Goal: Task Accomplishment & Management: Complete application form

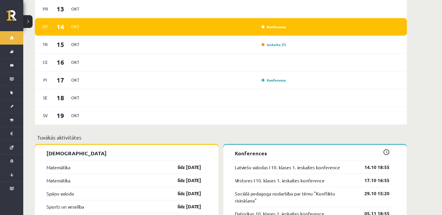
scroll to position [349, 0]
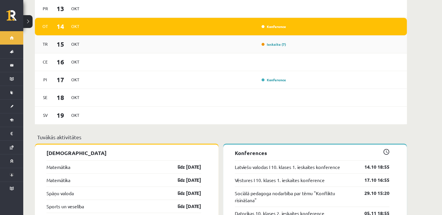
click at [251, 41] on div "Ieskaite (7)" at bounding box center [187, 44] width 202 height 6
click at [279, 42] on link "Ieskaite (7)" at bounding box center [274, 44] width 24 height 5
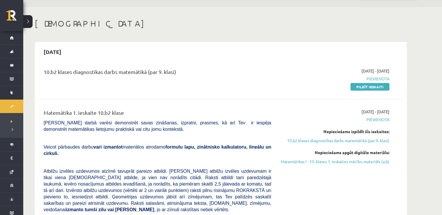
scroll to position [29, 0]
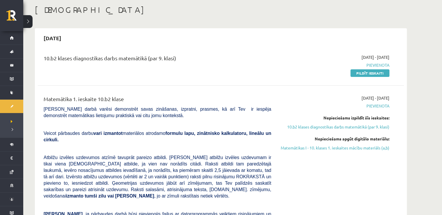
drag, startPoint x: 179, startPoint y: 56, endPoint x: 34, endPoint y: 65, distance: 145.3
click at [138, 65] on div "10.b2 klases diagnostikas darbs matemātikā (par 9. klasi)" at bounding box center [157, 65] width 236 height 22
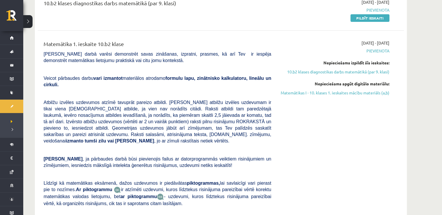
scroll to position [87, 0]
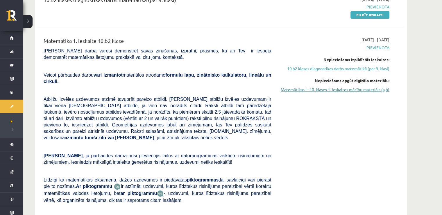
click at [304, 91] on link "Matemātikas I - 10. klases 1. ieskaites mācību materiāls (a,b)" at bounding box center [335, 89] width 110 height 6
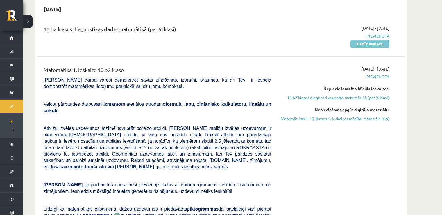
scroll to position [29, 0]
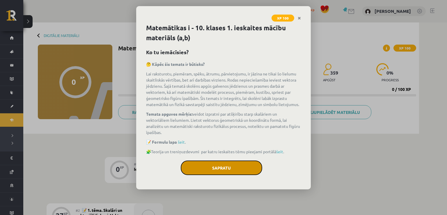
click at [226, 169] on button "Sapratu" at bounding box center [221, 167] width 81 height 15
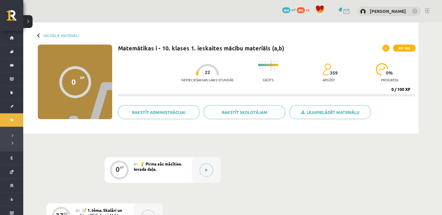
drag, startPoint x: 166, startPoint y: 86, endPoint x: 162, endPoint y: 85, distance: 4.4
click at [162, 85] on div "Nepieciešamais laiks stundās 22 Grūts 359 apgūst 0 % progress 0 / 100 XP" at bounding box center [267, 76] width 298 height 40
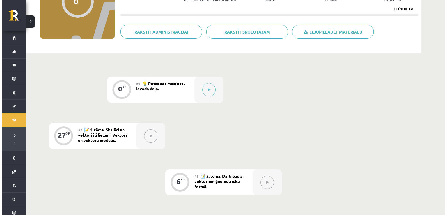
scroll to position [116, 0]
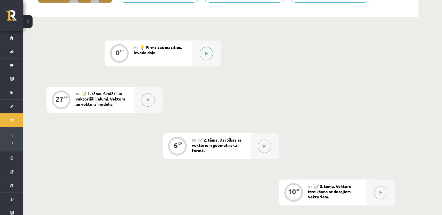
click at [204, 54] on button at bounding box center [206, 53] width 13 height 13
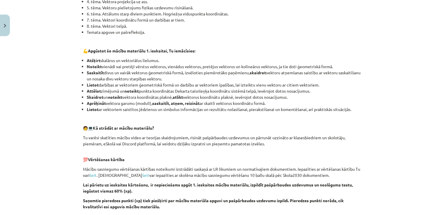
scroll to position [304, 0]
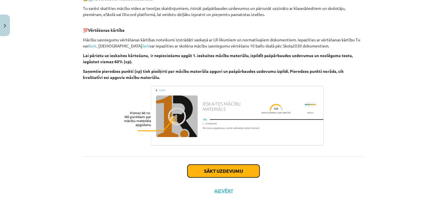
click at [205, 167] on button "Sākt uzdevumu" at bounding box center [223, 170] width 72 height 13
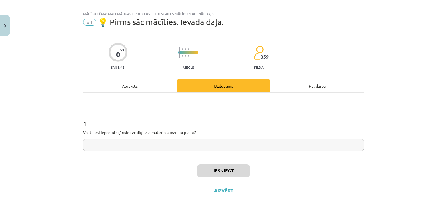
scroll to position [6, 0]
click at [155, 149] on input "text" at bounding box center [223, 145] width 281 height 12
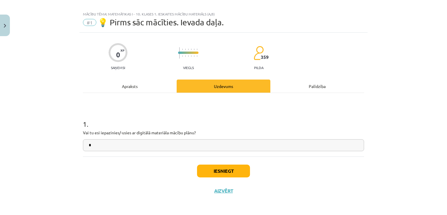
type input "**"
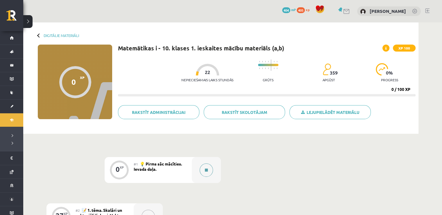
click at [203, 171] on button at bounding box center [206, 169] width 13 height 13
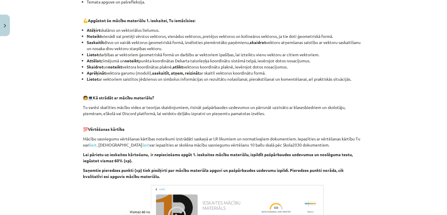
scroll to position [304, 0]
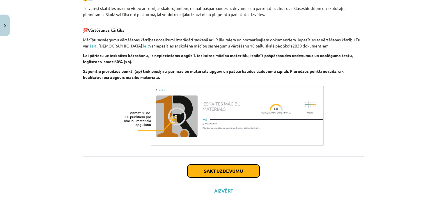
click at [222, 170] on button "Sākt uzdevumu" at bounding box center [223, 170] width 72 height 13
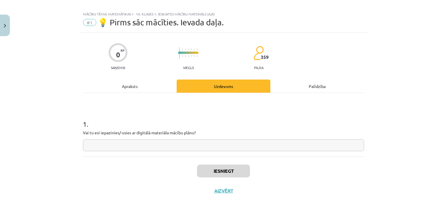
click at [201, 147] on input "text" at bounding box center [223, 145] width 281 height 12
type input "***"
click at [202, 164] on button "Iesniegt" at bounding box center [223, 170] width 53 height 13
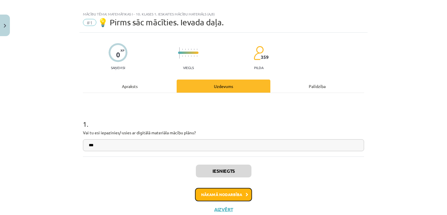
click at [224, 190] on button "Nākamā nodarbība" at bounding box center [223, 194] width 57 height 13
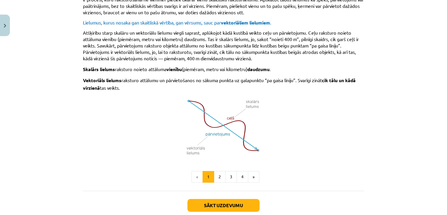
scroll to position [382, 0]
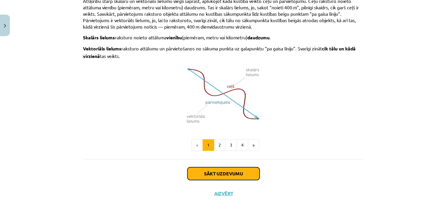
click at [216, 167] on button "Sākt uzdevumu" at bounding box center [223, 173] width 72 height 13
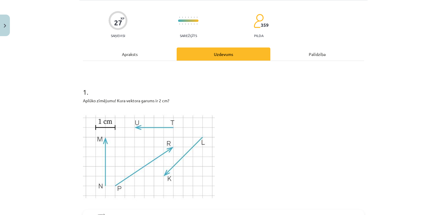
scroll to position [0, 0]
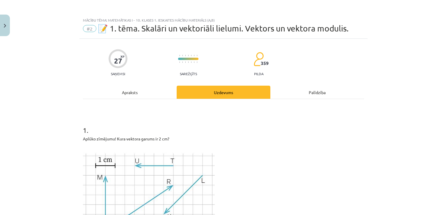
click at [137, 95] on div "Apraksts" at bounding box center [130, 91] width 94 height 13
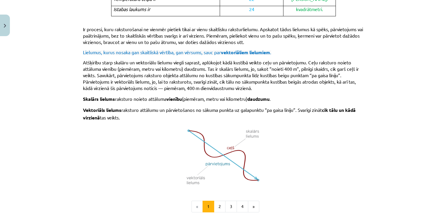
scroll to position [382, 0]
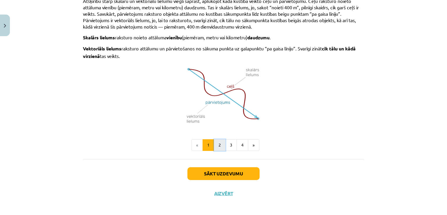
click at [218, 139] on button "2" at bounding box center [220, 145] width 12 height 12
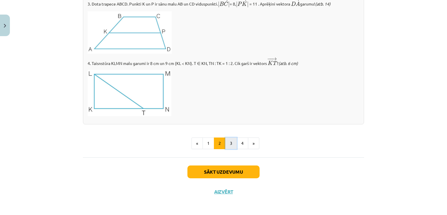
click at [228, 140] on button "3" at bounding box center [231, 143] width 12 height 12
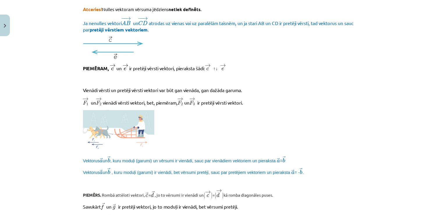
scroll to position [283, 0]
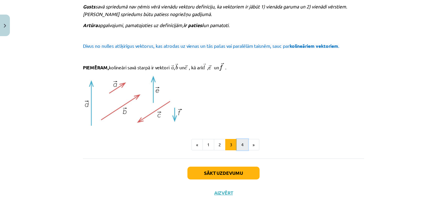
click at [236, 139] on button "4" at bounding box center [242, 145] width 12 height 12
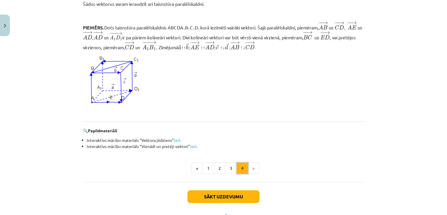
scroll to position [544, 0]
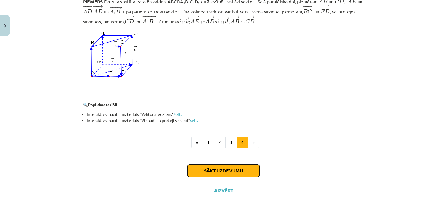
click at [204, 172] on button "Sākt uzdevumu" at bounding box center [223, 170] width 72 height 13
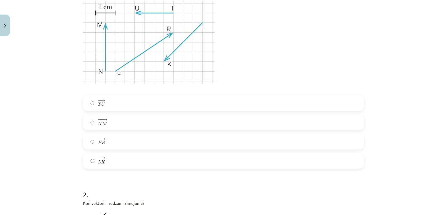
scroll to position [123, 0]
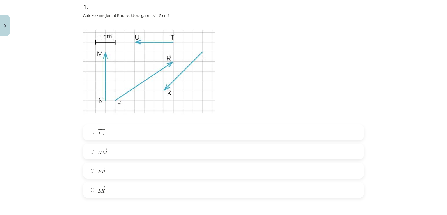
click at [106, 136] on label "− − → T U T U →" at bounding box center [223, 132] width 280 height 15
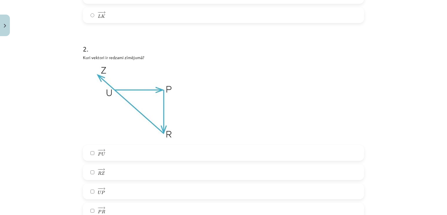
scroll to position [327, 0]
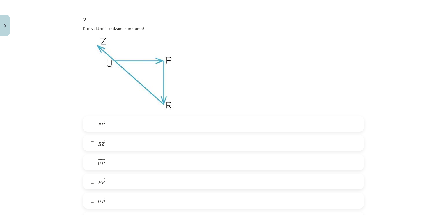
click at [126, 157] on label "− − → U P U P →" at bounding box center [223, 162] width 280 height 15
click at [122, 171] on div "− − → P U P U → − − → R Z R Z → − − → U P U P → − − → P R P R → − − → U R U R →…" at bounding box center [223, 172] width 281 height 112
click at [121, 177] on label "− − → P R P R →" at bounding box center [223, 181] width 280 height 15
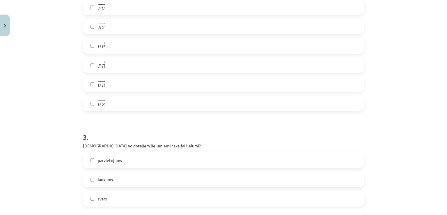
scroll to position [530, 0]
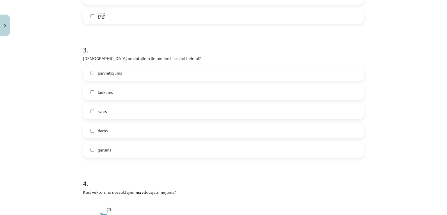
click at [104, 88] on label "laukums" at bounding box center [223, 92] width 280 height 15
click at [105, 134] on label "darbs" at bounding box center [223, 130] width 280 height 15
click at [116, 151] on label "garums" at bounding box center [223, 149] width 280 height 15
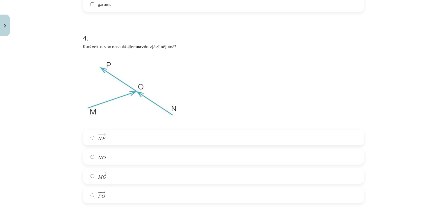
scroll to position [705, 0]
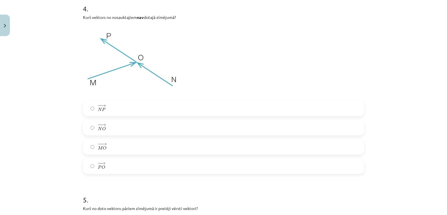
click at [102, 164] on span "→" at bounding box center [103, 163] width 5 height 3
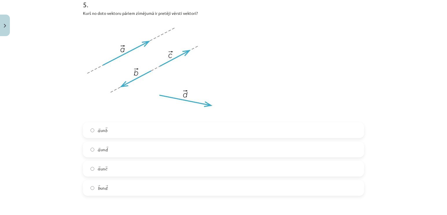
scroll to position [908, 0]
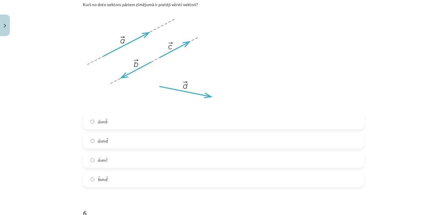
click at [104, 118] on span "→ a a → un → b b →" at bounding box center [103, 121] width 10 height 7
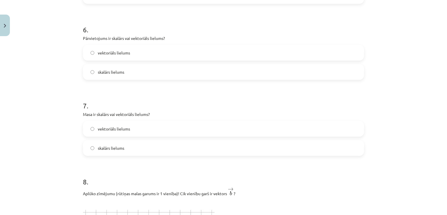
scroll to position [1083, 0]
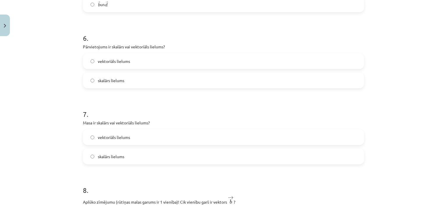
click at [114, 62] on span "vektoriāls lielums" at bounding box center [114, 61] width 32 height 6
click at [98, 152] on label "skalārs lielums" at bounding box center [223, 156] width 280 height 15
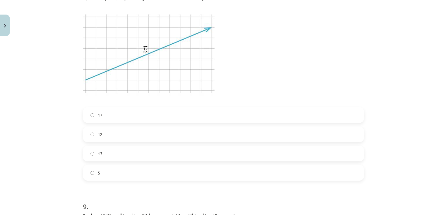
scroll to position [1257, 0]
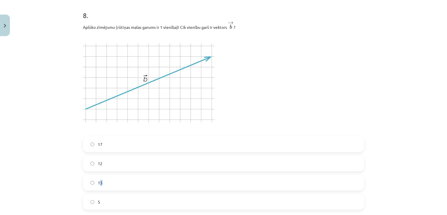
click at [99, 184] on span "13" at bounding box center [100, 182] width 5 height 6
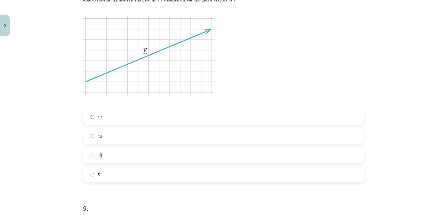
scroll to position [1316, 0]
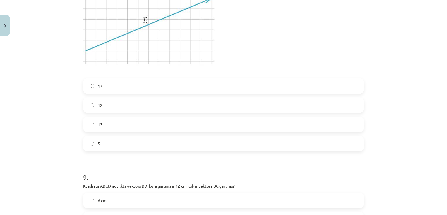
click at [93, 124] on label "13" at bounding box center [223, 124] width 280 height 15
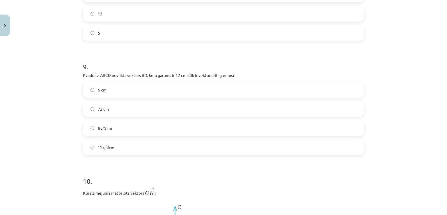
scroll to position [1461, 0]
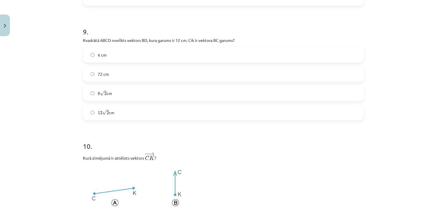
click at [101, 98] on label "6 √ 2 6 2 cm" at bounding box center [223, 93] width 280 height 15
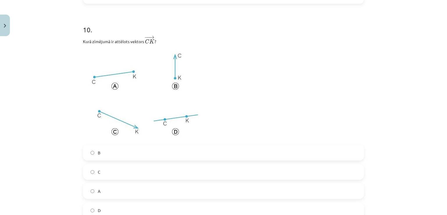
scroll to position [1606, 0]
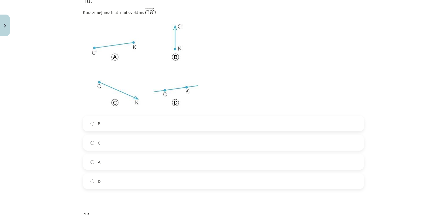
click at [126, 129] on label "B" at bounding box center [223, 123] width 280 height 15
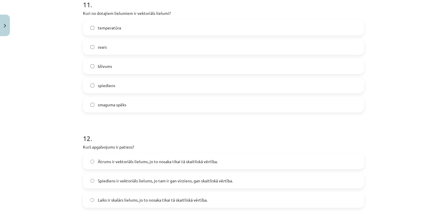
scroll to position [1819, 0]
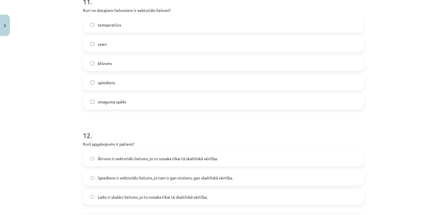
click at [161, 101] on label "smaguma spēks" at bounding box center [223, 101] width 280 height 15
drag, startPoint x: 140, startPoint y: 10, endPoint x: 47, endPoint y: 10, distance: 93.3
click at [48, 10] on div "Mācību tēma: Matemātikas i - 10. klases 1. ieskaites mācību materiāls (a,b) #2 …" at bounding box center [223, 107] width 447 height 215
click at [56, 51] on div "Mācību tēma: Matemātikas i - 10. klases 1. ieskaites mācību materiāls (a,b) #2 …" at bounding box center [223, 107] width 447 height 215
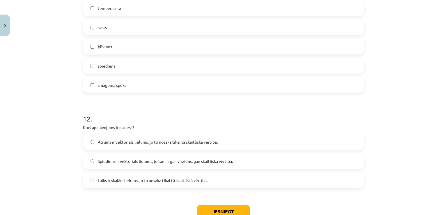
scroll to position [1877, 0]
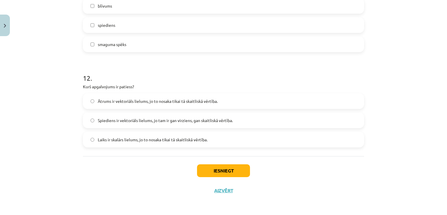
click at [100, 137] on span "Laiks ir skalārs lielums, jo to nosaka tikai tā skaitliskā vērtība." at bounding box center [153, 139] width 110 height 6
click at [215, 171] on button "Iesniegt" at bounding box center [223, 170] width 53 height 13
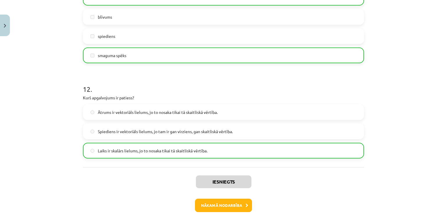
scroll to position [1896, 0]
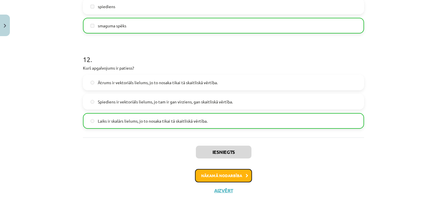
click at [214, 181] on button "Nākamā nodarbība" at bounding box center [223, 175] width 57 height 13
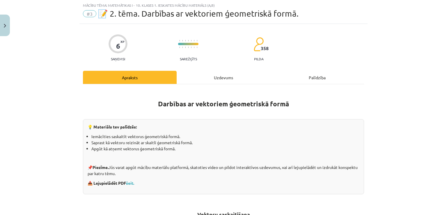
scroll to position [15, 0]
click at [108, 43] on div at bounding box center [117, 44] width 19 height 19
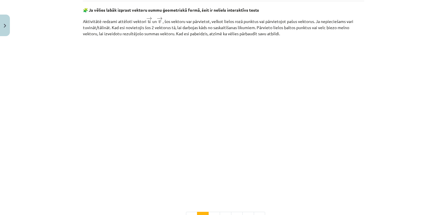
scroll to position [890, 0]
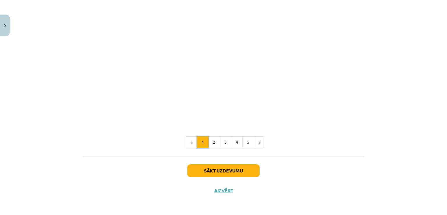
click at [206, 147] on button "1" at bounding box center [203, 142] width 12 height 12
click at [212, 143] on button "2" at bounding box center [214, 142] width 12 height 12
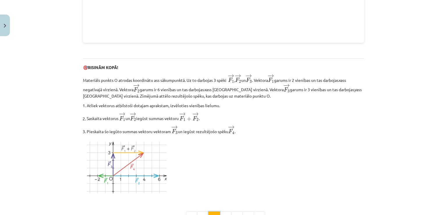
scroll to position [722, 0]
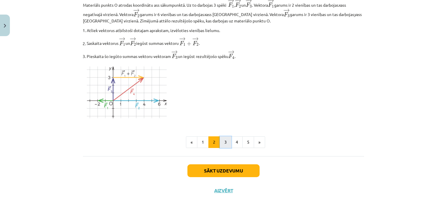
click at [220, 145] on button "3" at bounding box center [226, 142] width 12 height 12
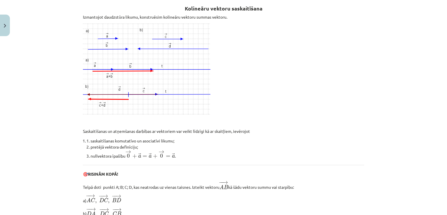
scroll to position [104, 0]
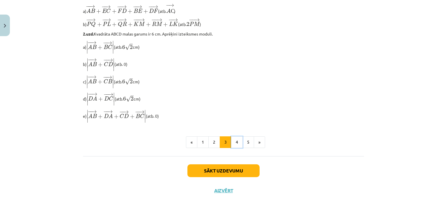
click at [233, 142] on button "4" at bounding box center [237, 142] width 12 height 12
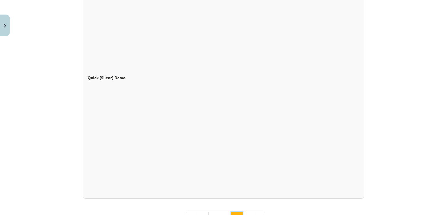
scroll to position [533, 0]
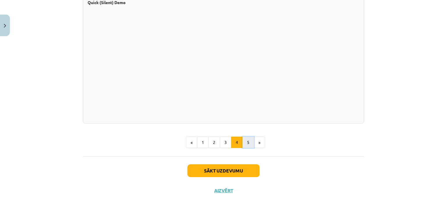
click at [245, 143] on button "5" at bounding box center [248, 142] width 12 height 12
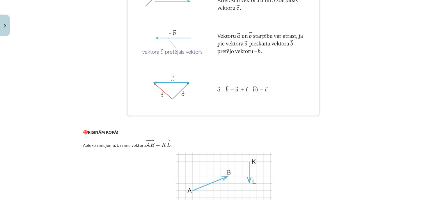
scroll to position [104, 0]
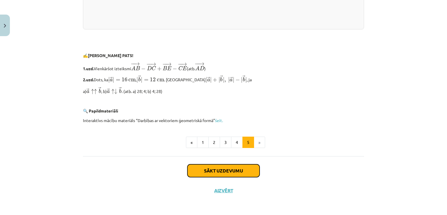
click at [221, 175] on button "Sākt uzdevumu" at bounding box center [223, 170] width 72 height 13
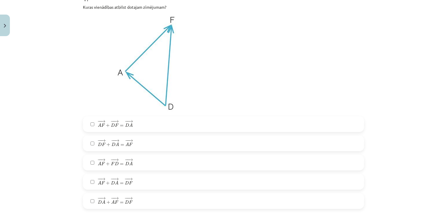
scroll to position [129, 0]
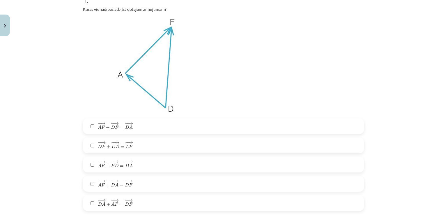
click at [111, 143] on span "−" at bounding box center [113, 142] width 4 height 3
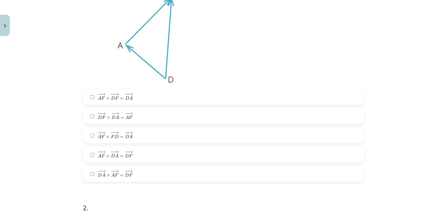
scroll to position [188, 0]
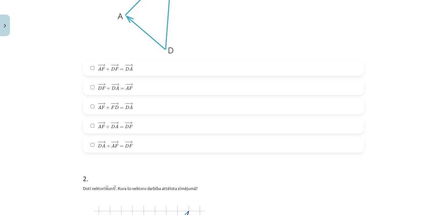
click at [111, 147] on span "A" at bounding box center [112, 146] width 3 height 4
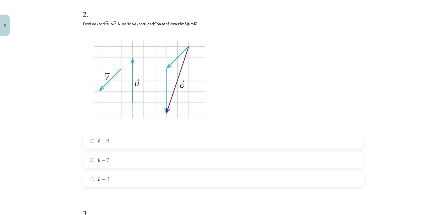
scroll to position [362, 0]
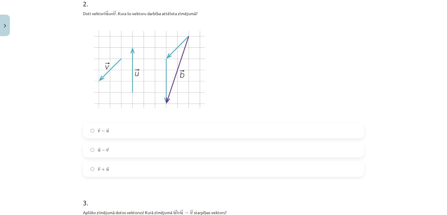
click at [108, 166] on label "→ v + → u v → + u →" at bounding box center [223, 168] width 280 height 15
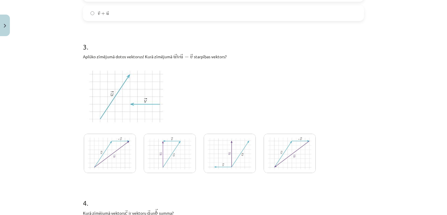
scroll to position [507, 0]
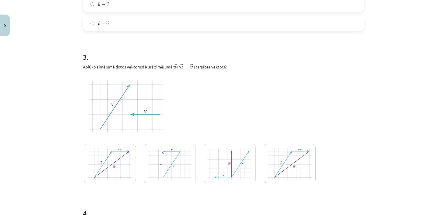
click at [166, 161] on img at bounding box center [170, 163] width 52 height 39
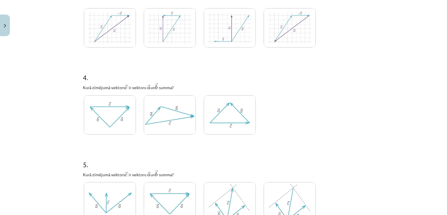
scroll to position [653, 0]
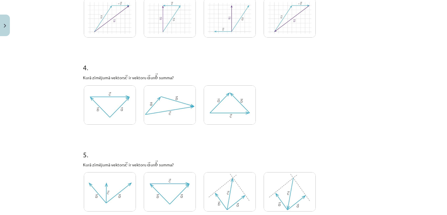
click at [220, 22] on img at bounding box center [230, 17] width 52 height 39
click at [170, 22] on img at bounding box center [170, 17] width 52 height 39
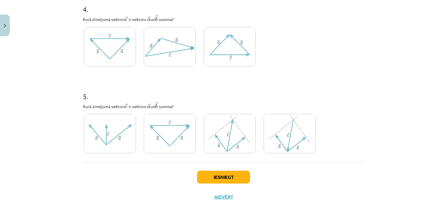
scroll to position [682, 0]
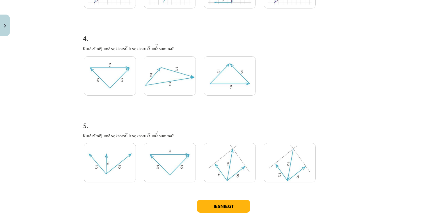
click at [213, 69] on img at bounding box center [230, 75] width 52 height 39
click at [172, 154] on img at bounding box center [170, 162] width 52 height 39
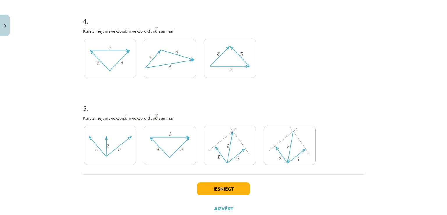
scroll to position [718, 0]
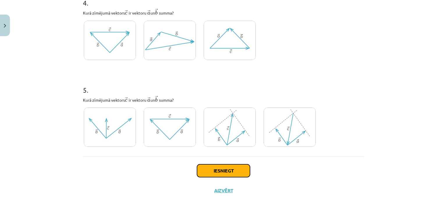
click at [216, 168] on button "Iesniegt" at bounding box center [223, 170] width 53 height 13
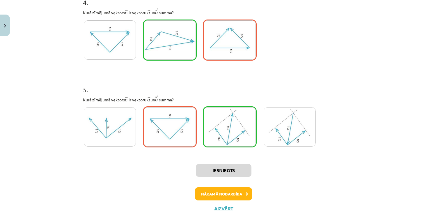
click at [149, 133] on img at bounding box center [170, 126] width 52 height 39
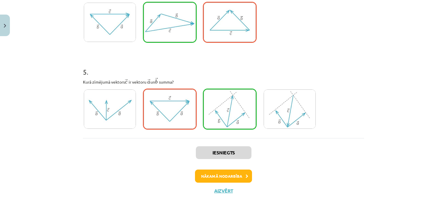
scroll to position [736, 0]
click at [222, 175] on button "Nākamā nodarbība" at bounding box center [223, 175] width 57 height 13
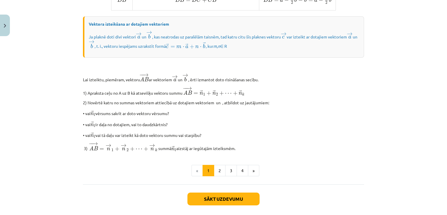
scroll to position [482, 0]
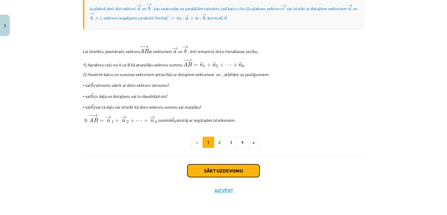
click at [222, 174] on button "Sākt uzdevumu" at bounding box center [223, 170] width 72 height 13
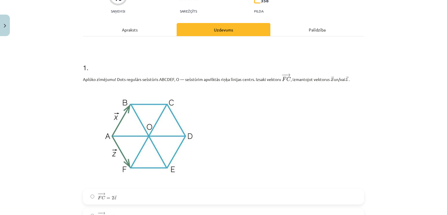
scroll to position [131, 0]
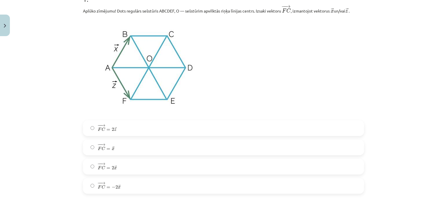
click at [99, 158] on div "− − → F C = 2 → z F C → = 2 z → − − → F C = → x F C → = x → − − → F C = 2 → x F…" at bounding box center [223, 156] width 281 height 73
click at [101, 165] on span "C" at bounding box center [103, 167] width 4 height 4
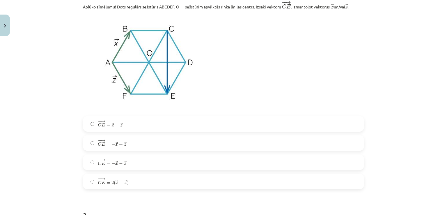
scroll to position [363, 0]
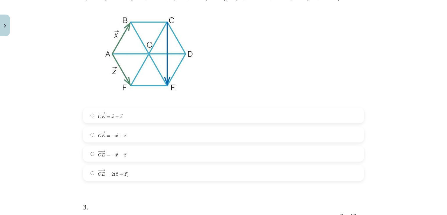
click at [124, 176] on span "− − → C E = 2 ( → x + → z )" at bounding box center [113, 173] width 31 height 8
click at [128, 175] on label "− − → C E = 2 ( → x + → z ) C E → = 2 ( x → + z → )" at bounding box center [223, 172] width 280 height 15
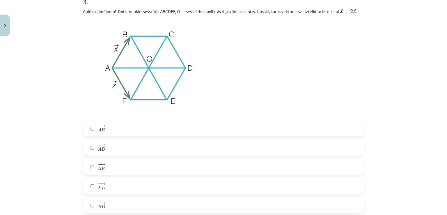
scroll to position [567, 0]
click at [112, 176] on div "− − → B E B E →" at bounding box center [223, 168] width 281 height 16
click at [103, 165] on label "− − → B E B E →" at bounding box center [223, 168] width 280 height 15
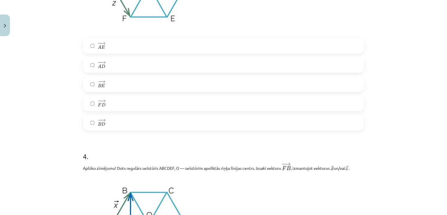
scroll to position [654, 0]
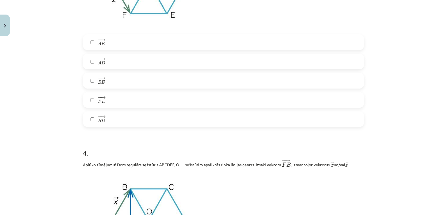
click at [127, 128] on form "1 . Aplūko zīmējumu! Dots regulārs sešstūris ABCDEF, O — sešstūrim apvilktās ri…" at bounding box center [223, 14] width 281 height 1106
click at [128, 122] on label "− − → B D B D →" at bounding box center [223, 119] width 280 height 15
click at [123, 61] on label "− − → A D A D →" at bounding box center [223, 61] width 280 height 15
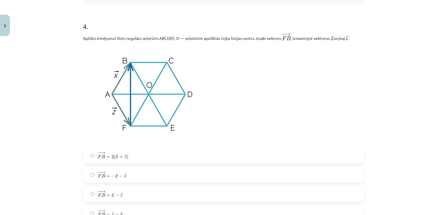
scroll to position [771, 0]
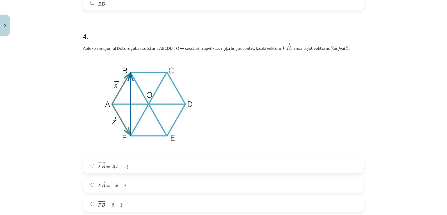
drag, startPoint x: 150, startPoint y: 152, endPoint x: 37, endPoint y: 143, distance: 113.8
click at [37, 143] on div "Mācību tēma: Matemātikas i - 10. klases 1. ieskaites mācību materiāls (a,b) #4 …" at bounding box center [223, 107] width 447 height 215
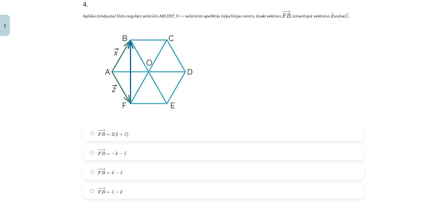
scroll to position [800, 0]
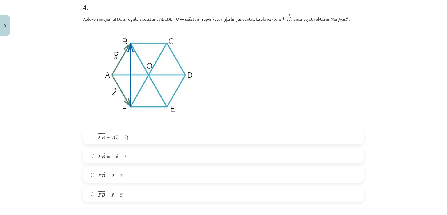
click at [111, 175] on span "x" at bounding box center [112, 176] width 3 height 3
click at [124, 139] on span "z" at bounding box center [125, 137] width 2 height 3
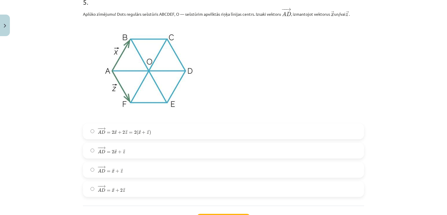
scroll to position [1061, 0]
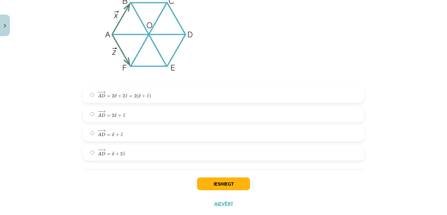
click at [125, 132] on label "− − → A D = → x + → z A D → = x → + z →" at bounding box center [223, 133] width 280 height 15
click at [223, 185] on button "Iesniegt" at bounding box center [223, 183] width 53 height 13
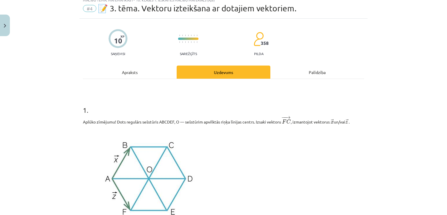
scroll to position [0, 0]
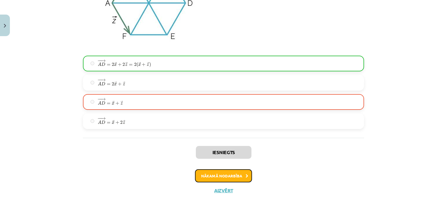
click at [211, 177] on button "Nākamā nodarbība" at bounding box center [223, 175] width 57 height 13
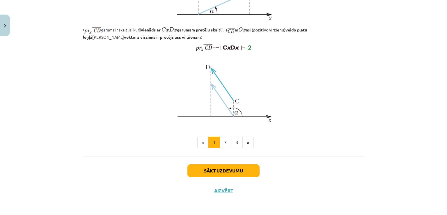
scroll to position [475, 0]
click at [224, 142] on button "2" at bounding box center [226, 142] width 12 height 12
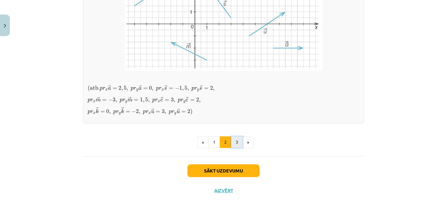
click at [235, 147] on button "3" at bounding box center [237, 142] width 12 height 12
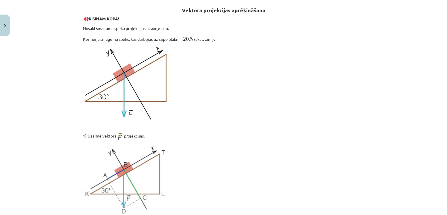
scroll to position [104, 0]
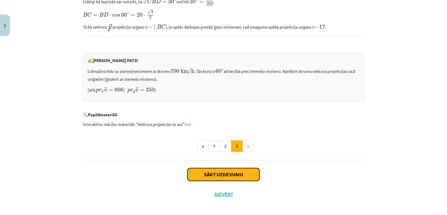
click at [224, 169] on button "Sākt uzdevumu" at bounding box center [223, 174] width 72 height 13
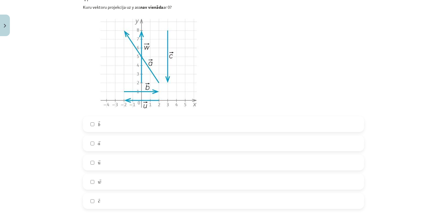
scroll to position [127, 0]
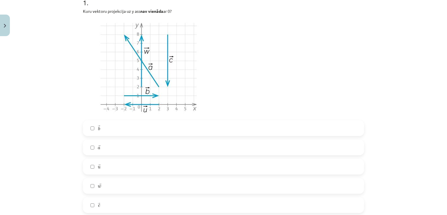
click at [103, 188] on label "→ w w →" at bounding box center [223, 185] width 280 height 15
drag, startPoint x: 104, startPoint y: 207, endPoint x: 106, endPoint y: 192, distance: 15.3
click at [104, 207] on label "→ c c →" at bounding box center [223, 204] width 280 height 15
click at [106, 190] on label "→ w w →" at bounding box center [223, 185] width 280 height 15
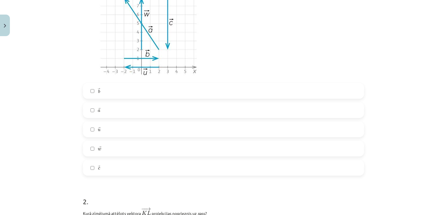
scroll to position [215, 0]
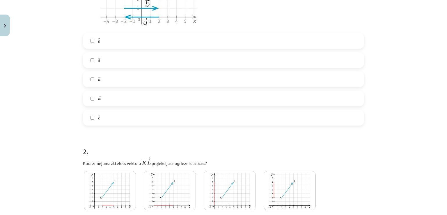
click at [99, 62] on label "→ a a →" at bounding box center [223, 60] width 280 height 15
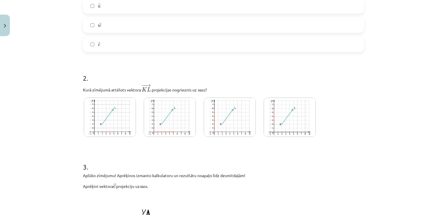
scroll to position [331, 0]
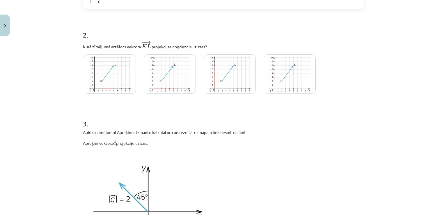
click at [109, 74] on img at bounding box center [110, 73] width 52 height 39
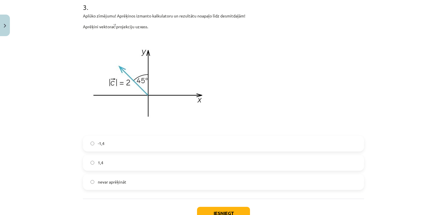
scroll to position [476, 0]
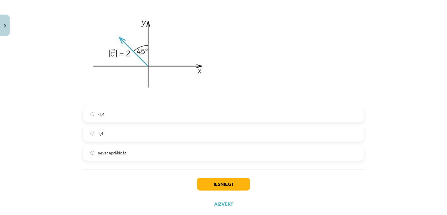
click at [108, 131] on label "1,4" at bounding box center [223, 133] width 280 height 15
click at [210, 186] on button "Iesniegt" at bounding box center [223, 183] width 53 height 13
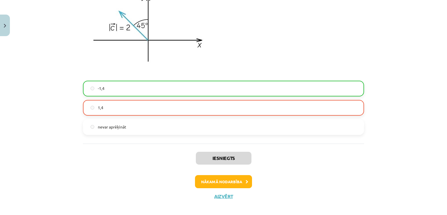
scroll to position [508, 0]
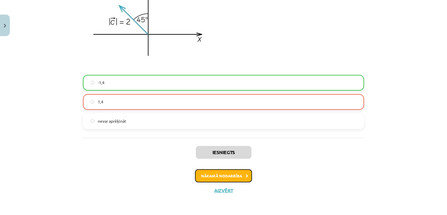
click at [206, 172] on button "Nākamā nodarbība" at bounding box center [223, 175] width 57 height 13
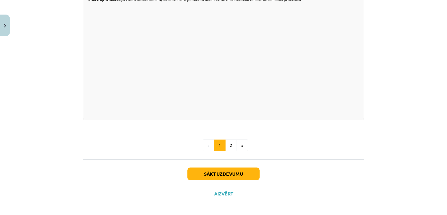
scroll to position [605, 0]
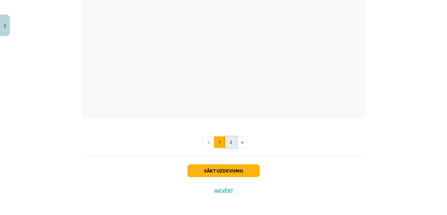
click at [229, 142] on button "2" at bounding box center [231, 142] width 12 height 12
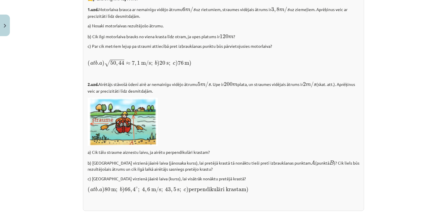
scroll to position [835, 0]
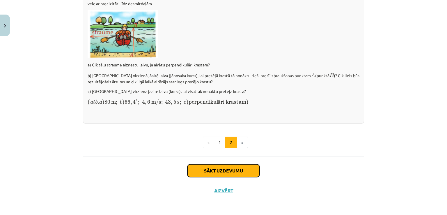
click at [226, 173] on button "Sākt uzdevumu" at bounding box center [223, 170] width 72 height 13
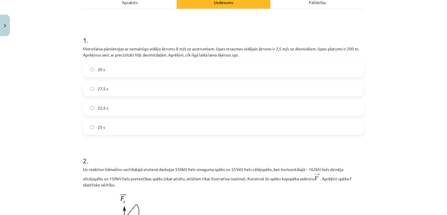
scroll to position [61, 0]
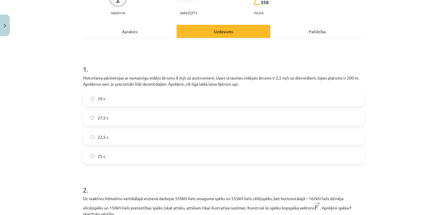
click at [103, 159] on label "25 s" at bounding box center [223, 156] width 280 height 15
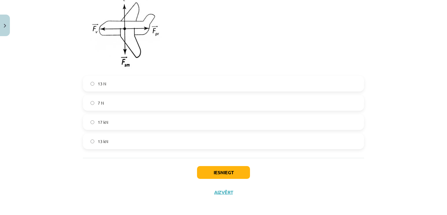
scroll to position [293, 0]
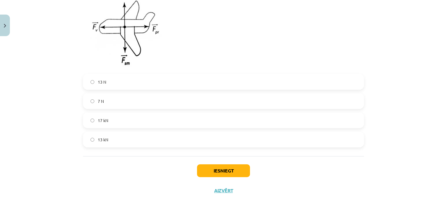
click at [108, 138] on label "13 kN" at bounding box center [223, 139] width 280 height 15
click at [218, 167] on button "Iesniegt" at bounding box center [223, 170] width 53 height 13
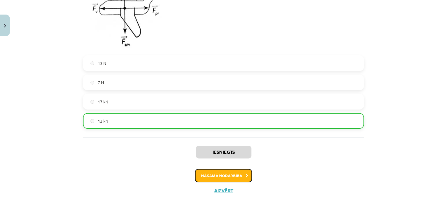
click at [216, 176] on button "Nākamā nodarbība" at bounding box center [223, 175] width 57 height 13
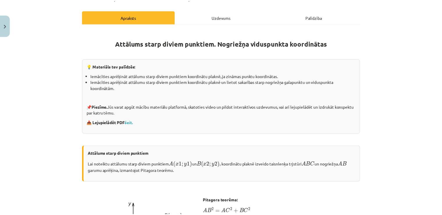
scroll to position [0, 0]
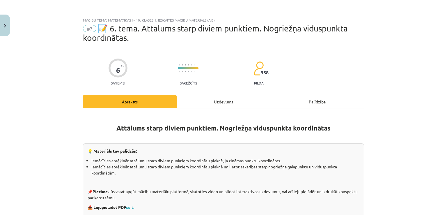
click at [99, 24] on div "Mācību tēma: Matemātikas i - 10. klases 1. ieskaites mācību materiāls (a,b) #7 …" at bounding box center [223, 31] width 288 height 33
click at [0, 29] on button "Close" at bounding box center [5, 26] width 10 height 22
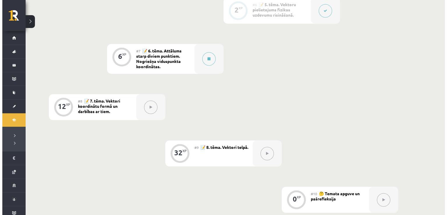
scroll to position [378, 0]
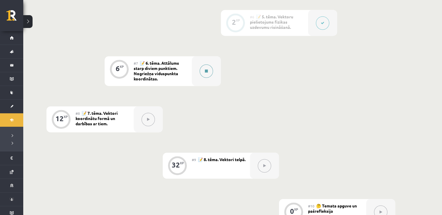
click at [206, 67] on button at bounding box center [206, 70] width 13 height 13
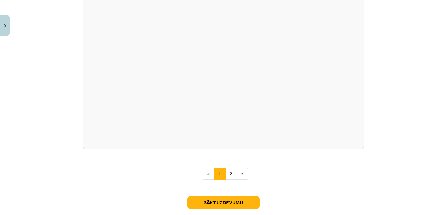
scroll to position [1024, 0]
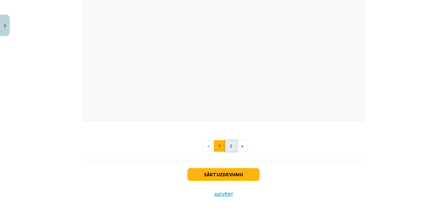
click at [229, 143] on button "2" at bounding box center [231, 146] width 12 height 12
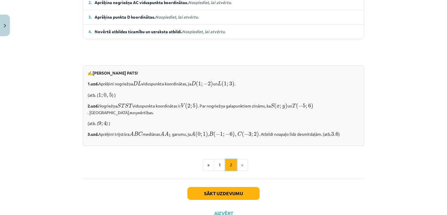
scroll to position [482, 0]
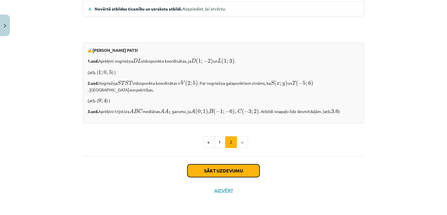
click at [225, 170] on button "Sākt uzdevumu" at bounding box center [223, 170] width 72 height 13
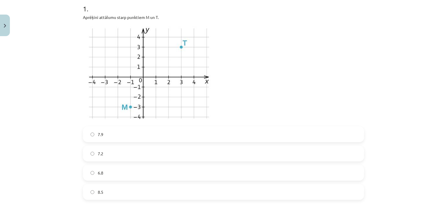
scroll to position [131, 0]
click at [119, 135] on label "7.9" at bounding box center [223, 133] width 280 height 15
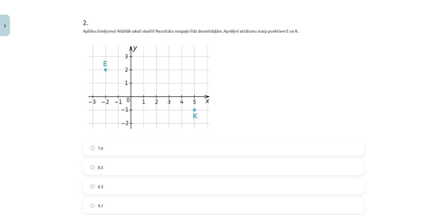
scroll to position [334, 0]
click at [98, 150] on label "7.6" at bounding box center [223, 147] width 280 height 15
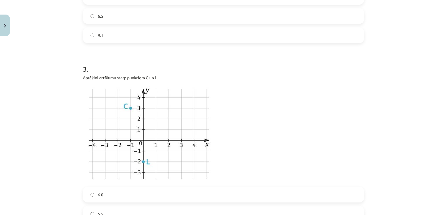
scroll to position [567, 0]
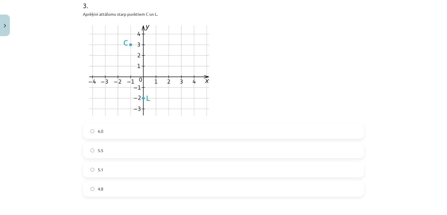
click at [102, 148] on label "5.5" at bounding box center [223, 150] width 280 height 15
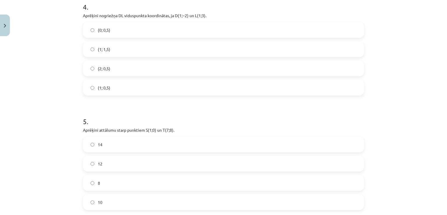
scroll to position [784, 0]
click at [116, 90] on label "(1; 0,5)" at bounding box center [223, 86] width 280 height 15
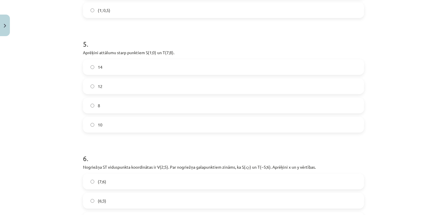
scroll to position [871, 0]
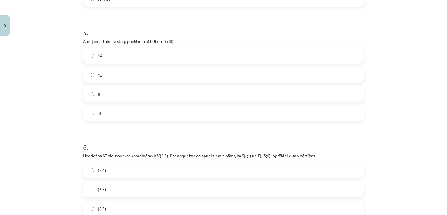
click at [101, 111] on label "10" at bounding box center [223, 113] width 280 height 15
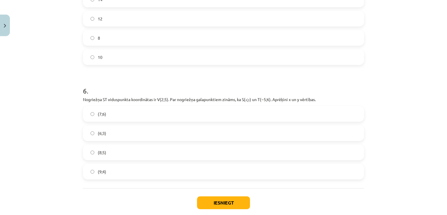
scroll to position [929, 0]
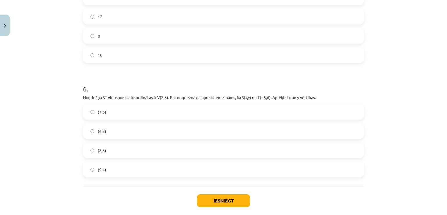
click at [101, 174] on label "(9;4)" at bounding box center [223, 169] width 280 height 15
click at [212, 204] on button "Iesniegt" at bounding box center [223, 200] width 53 height 13
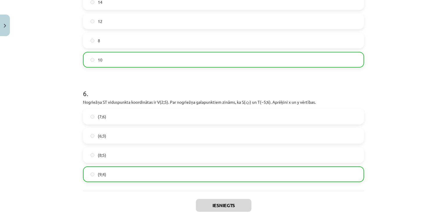
scroll to position [977, 0]
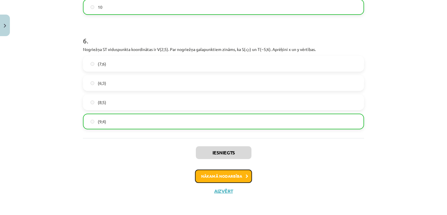
click at [229, 175] on button "Nākamā nodarbība" at bounding box center [223, 175] width 57 height 13
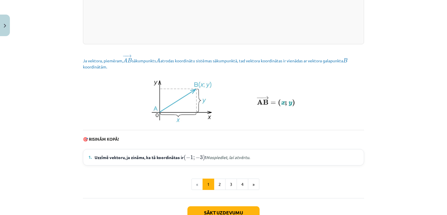
scroll to position [808, 0]
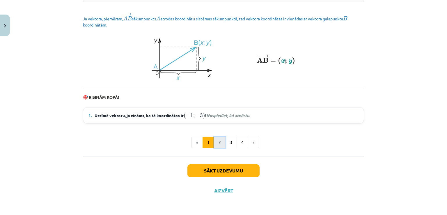
click at [217, 142] on button "2" at bounding box center [220, 142] width 12 height 12
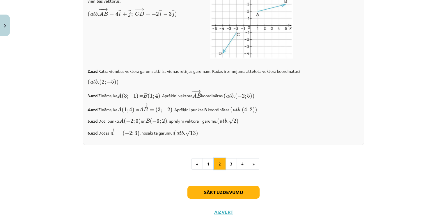
scroll to position [1003, 0]
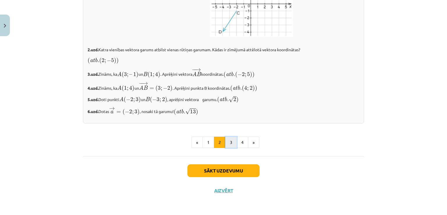
click at [225, 144] on button "3" at bounding box center [231, 142] width 12 height 12
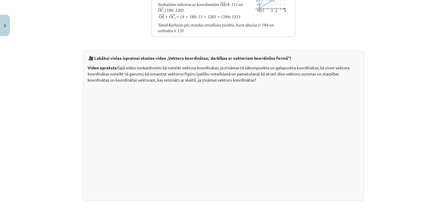
scroll to position [1174, 0]
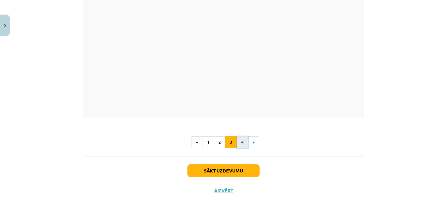
click at [240, 138] on button "4" at bounding box center [242, 142] width 12 height 12
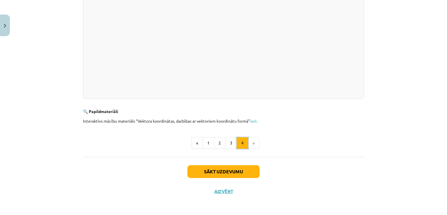
scroll to position [186, 0]
click at [210, 166] on button "Sākt uzdevumu" at bounding box center [223, 171] width 72 height 13
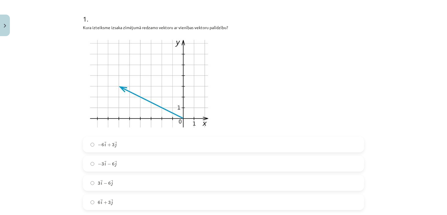
scroll to position [117, 0]
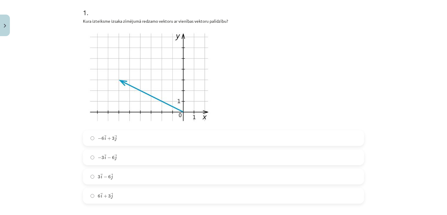
click at [118, 193] on label "6 → i + 3 → j 6 i → + 3 j →" at bounding box center [223, 195] width 280 height 15
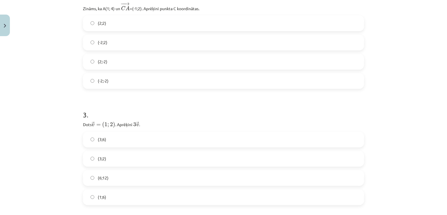
scroll to position [339, 0]
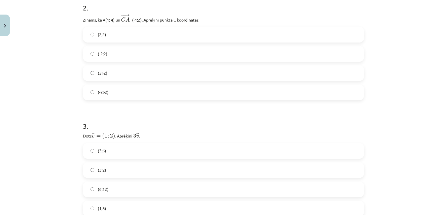
click at [112, 37] on label "(2;2)" at bounding box center [223, 34] width 280 height 15
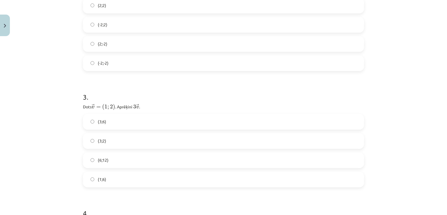
scroll to position [397, 0]
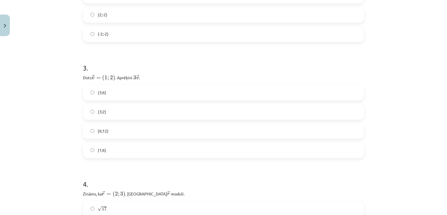
click at [104, 95] on label "(3;6)" at bounding box center [223, 92] width 280 height 15
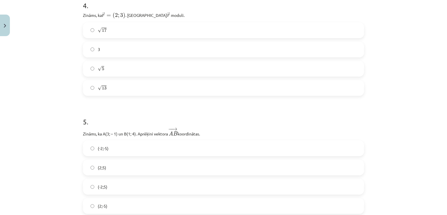
scroll to position [578, 0]
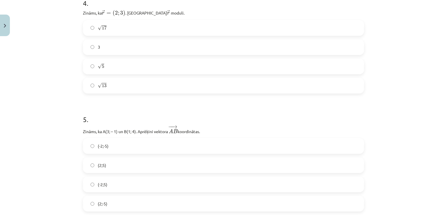
click at [123, 83] on label "√ 13 13" at bounding box center [223, 85] width 280 height 15
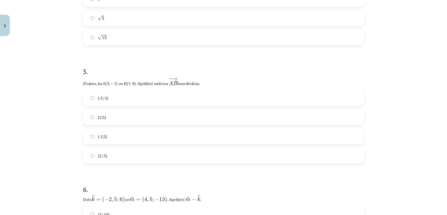
scroll to position [636, 0]
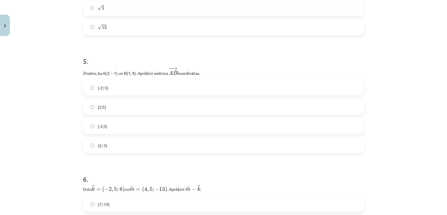
click at [102, 131] on label "(-2;5)" at bounding box center [223, 126] width 280 height 15
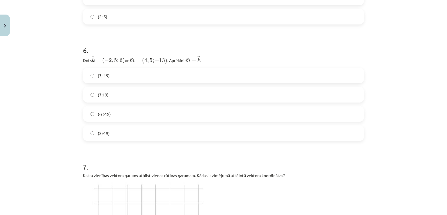
scroll to position [762, 0]
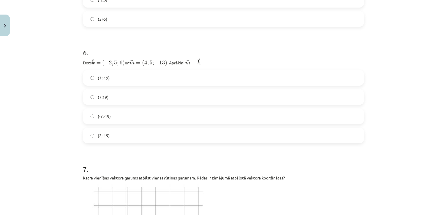
click at [106, 78] on span "(7;-19)" at bounding box center [104, 78] width 12 height 6
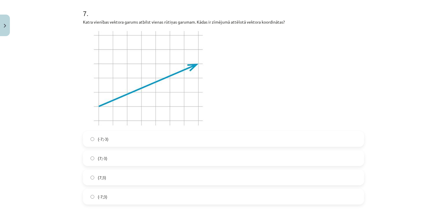
scroll to position [907, 0]
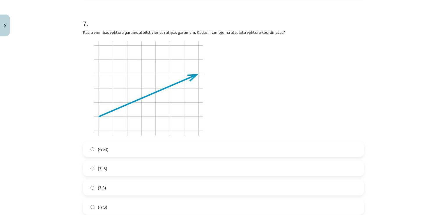
click at [107, 188] on label "(7;3)" at bounding box center [223, 187] width 280 height 15
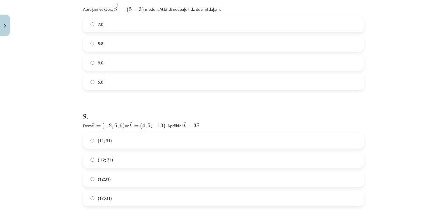
scroll to position [1140, 0]
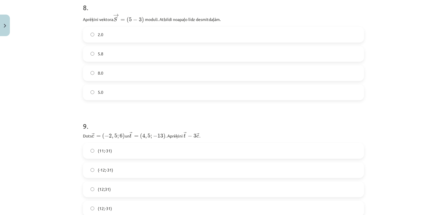
click at [130, 54] on label "5.8" at bounding box center [223, 54] width 280 height 15
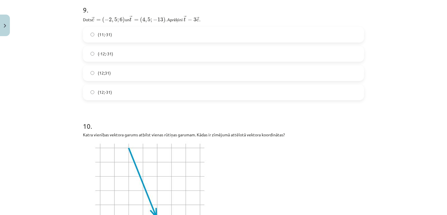
scroll to position [1256, 0]
click at [113, 74] on label "(12;31)" at bounding box center [223, 72] width 280 height 15
click at [114, 93] on label "(12;-31)" at bounding box center [223, 92] width 280 height 15
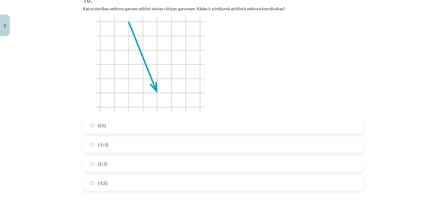
scroll to position [1373, 0]
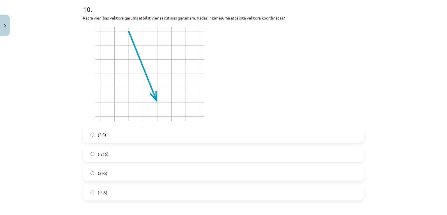
click at [106, 176] on label "(2;-5)" at bounding box center [223, 173] width 280 height 15
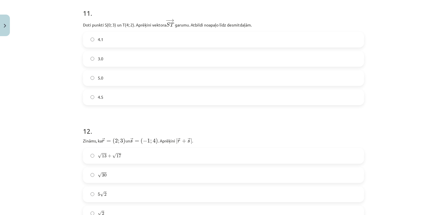
scroll to position [1594, 0]
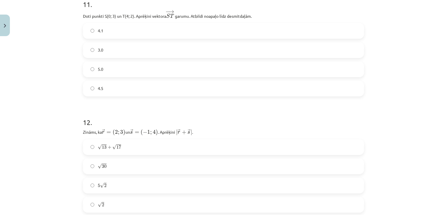
click at [103, 24] on div "4.1" at bounding box center [223, 31] width 281 height 16
click at [116, 36] on label "4.1" at bounding box center [223, 31] width 280 height 15
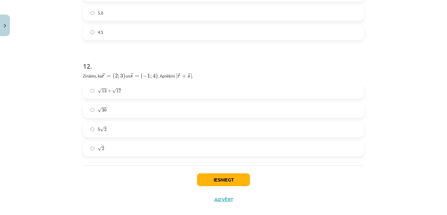
scroll to position [1659, 0]
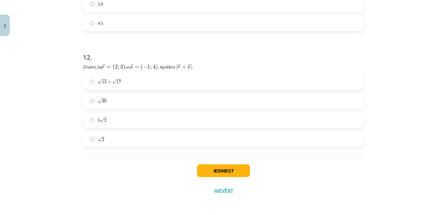
click at [115, 120] on label "5 √ 2 5 2" at bounding box center [223, 120] width 280 height 15
click at [225, 172] on button "Iesniegt" at bounding box center [223, 170] width 53 height 13
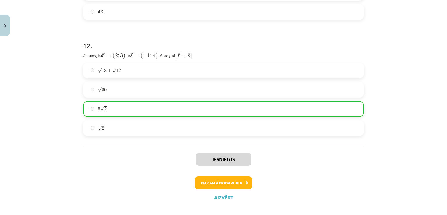
scroll to position [1678, 0]
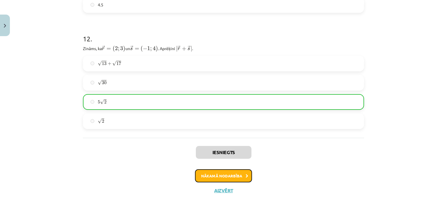
click at [211, 173] on button "Nākamā nodarbība" at bounding box center [223, 175] width 57 height 13
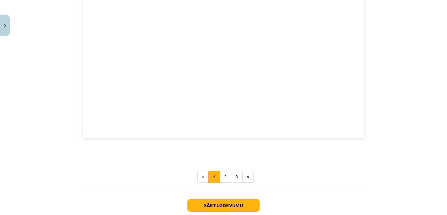
scroll to position [803, 0]
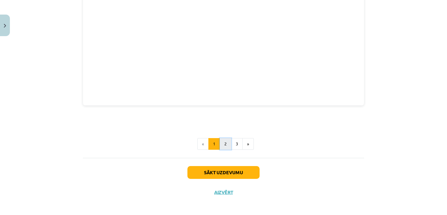
click at [224, 143] on button "2" at bounding box center [226, 144] width 12 height 12
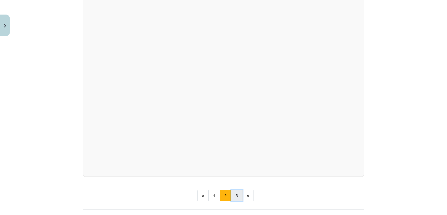
click at [233, 190] on button "3" at bounding box center [237, 196] width 12 height 12
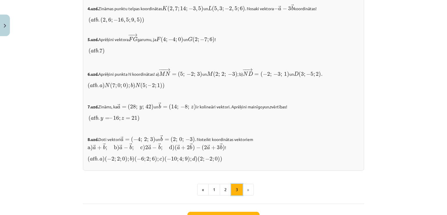
scroll to position [624, 0]
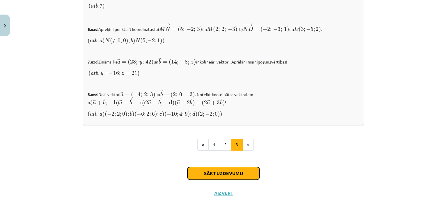
click at [209, 170] on button "Sākt uzdevumu" at bounding box center [223, 173] width 72 height 13
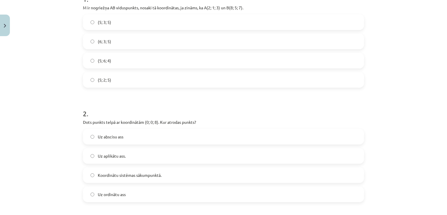
scroll to position [124, 0]
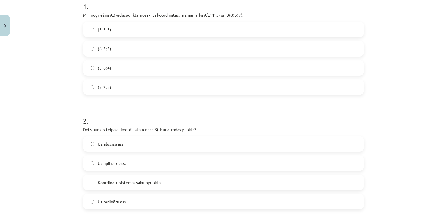
click at [119, 31] on label "(5; 3; 5)" at bounding box center [223, 29] width 280 height 15
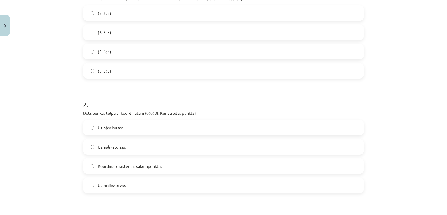
scroll to position [153, 0]
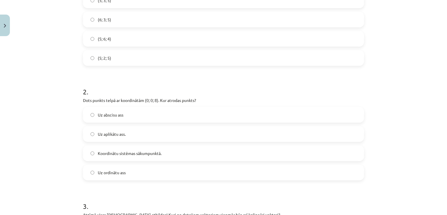
click at [119, 135] on span "Uz aplikātu ass." at bounding box center [112, 134] width 28 height 6
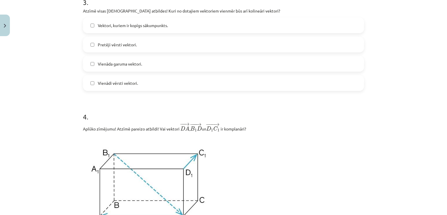
scroll to position [327, 0]
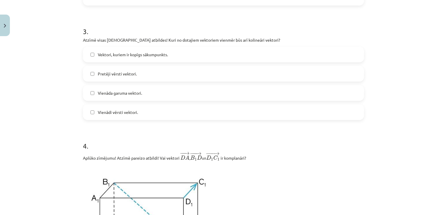
click at [105, 77] on label "Pretēji vērsti vektori." at bounding box center [223, 73] width 280 height 15
drag, startPoint x: 120, startPoint y: 93, endPoint x: 124, endPoint y: 101, distance: 8.9
click at [120, 93] on span "Vienāda garuma vektori." at bounding box center [120, 93] width 44 height 6
click at [124, 91] on span "Vienāda garuma vektori." at bounding box center [120, 93] width 44 height 6
click at [122, 117] on label "Vienādi vērsti vektori." at bounding box center [223, 112] width 280 height 15
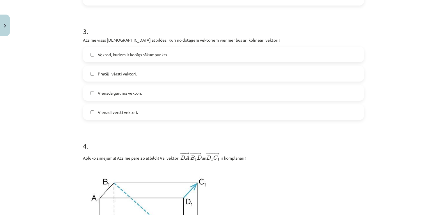
click at [183, 58] on label "Vektori, kuriem ir kopīgs sākumpunkts." at bounding box center [223, 54] width 280 height 15
click at [135, 56] on span "Vektori, kuriem ir kopīgs sākumpunkts." at bounding box center [133, 54] width 70 height 6
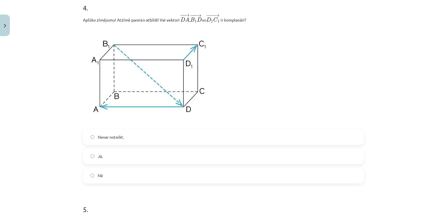
scroll to position [443, 0]
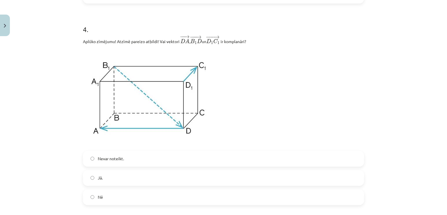
click at [103, 194] on label "Nē" at bounding box center [223, 197] width 280 height 15
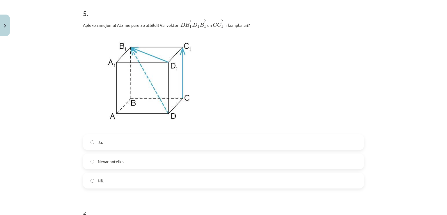
scroll to position [647, 0]
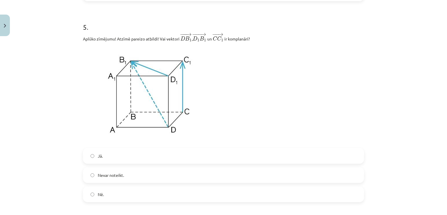
click at [104, 197] on label "Nē." at bounding box center [223, 194] width 280 height 15
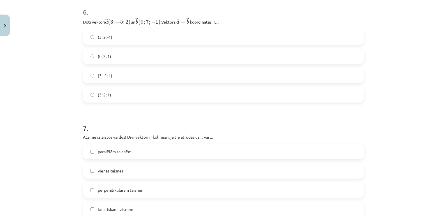
scroll to position [869, 0]
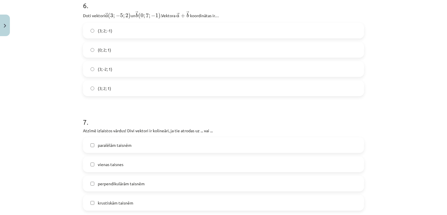
click at [122, 91] on label "(3; 2; 1)" at bounding box center [223, 88] width 280 height 15
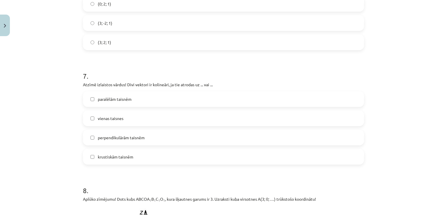
scroll to position [927, 0]
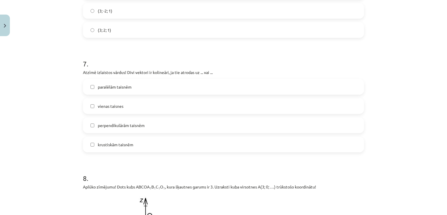
click at [120, 86] on span "paralēlām taisnēm" at bounding box center [115, 87] width 34 height 6
click at [112, 103] on label "vienas taisnes" at bounding box center [223, 106] width 280 height 15
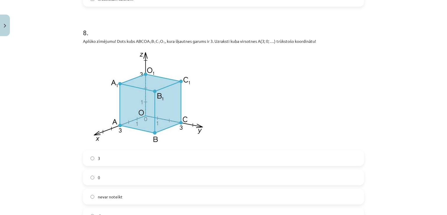
scroll to position [1102, 0]
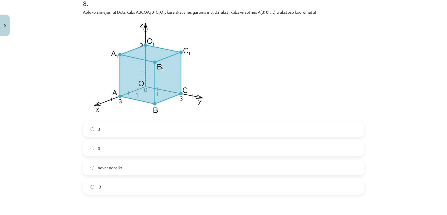
click at [95, 147] on label "0" at bounding box center [223, 148] width 280 height 15
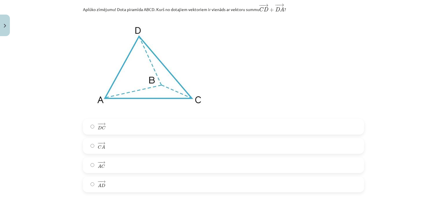
scroll to position [1334, 0]
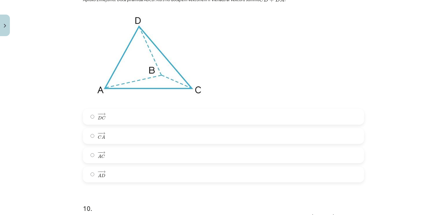
click at [97, 141] on label "− − → C A C A →" at bounding box center [223, 136] width 280 height 15
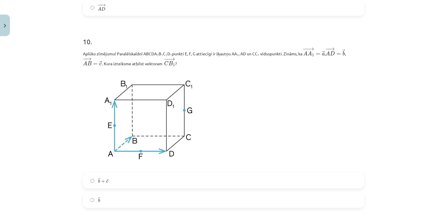
scroll to position [1538, 0]
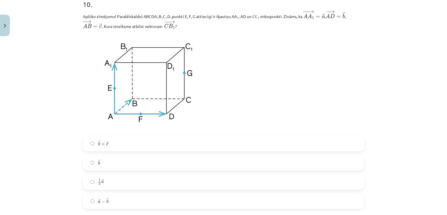
click at [101, 203] on span "−" at bounding box center [103, 201] width 4 height 3
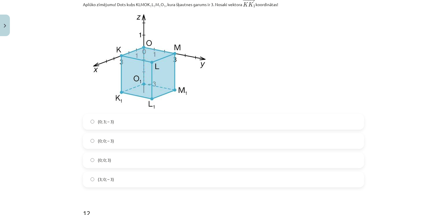
scroll to position [1771, 0]
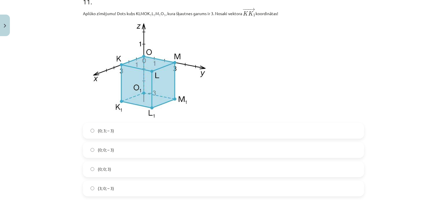
click at [114, 156] on label "(0; 0; – 3)" at bounding box center [223, 149] width 280 height 15
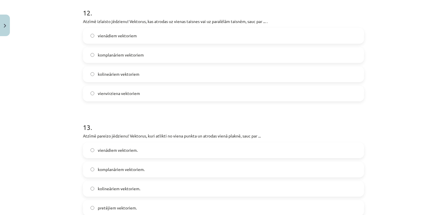
scroll to position [1990, 0]
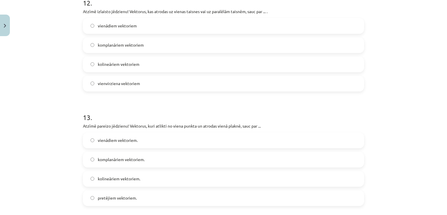
click at [129, 67] on span "kolineāriem vektoriem" at bounding box center [119, 64] width 42 height 6
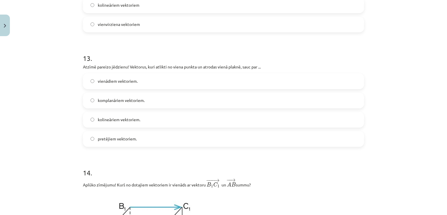
scroll to position [2077, 0]
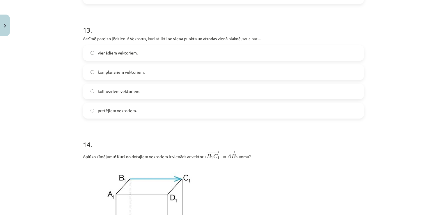
click at [120, 75] on span "komplanāriem vektoriem." at bounding box center [121, 72] width 47 height 6
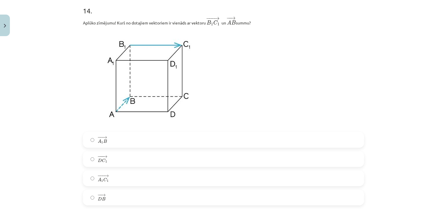
scroll to position [2213, 0]
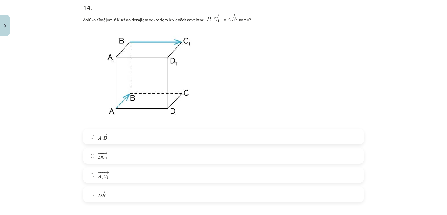
drag, startPoint x: 99, startPoint y: 177, endPoint x: 115, endPoint y: 177, distance: 16.3
click at [99, 177] on span "A 1" at bounding box center [101, 176] width 6 height 5
click at [101, 179] on span "1" at bounding box center [102, 177] width 2 height 3
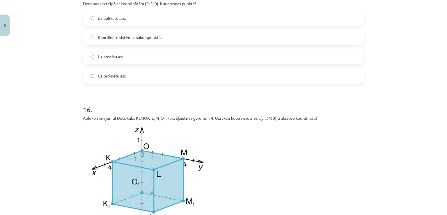
scroll to position [2417, 0]
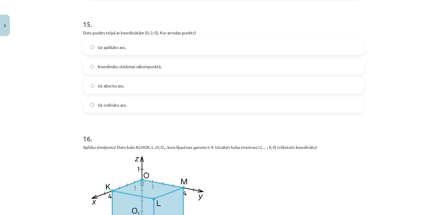
click at [110, 106] on span "Uz ordinātu ass." at bounding box center [112, 105] width 29 height 6
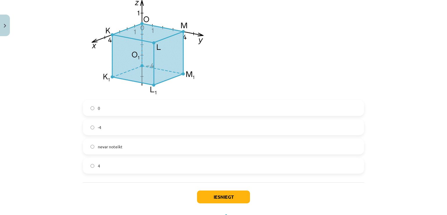
scroll to position [2544, 0]
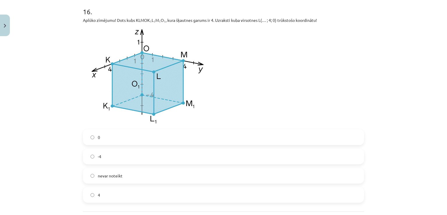
click at [104, 202] on label "4" at bounding box center [223, 194] width 280 height 15
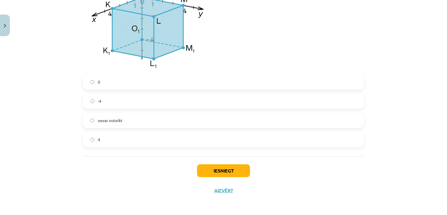
scroll to position [2602, 0]
click at [235, 175] on button "Iesniegt" at bounding box center [223, 170] width 53 height 13
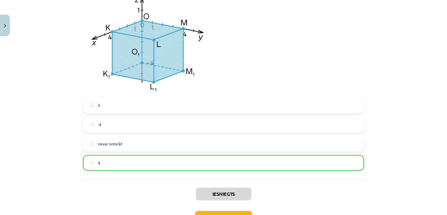
scroll to position [2620, 0]
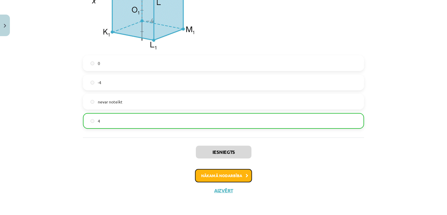
click at [234, 176] on button "Nākamā nodarbība" at bounding box center [223, 175] width 57 height 13
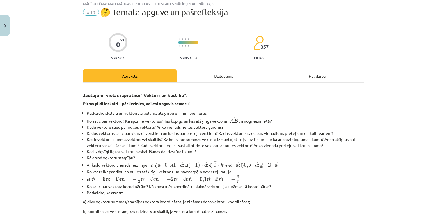
scroll to position [15, 0]
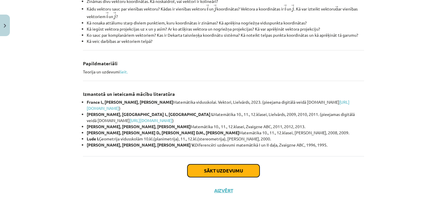
click at [220, 170] on button "Sākt uzdevumu" at bounding box center [223, 170] width 72 height 13
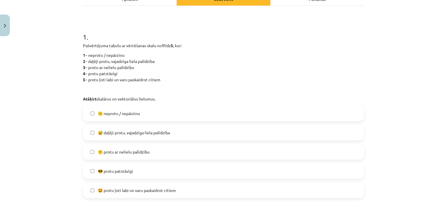
scroll to position [102, 0]
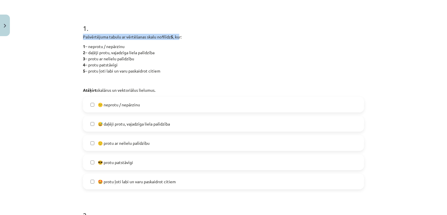
drag, startPoint x: 181, startPoint y: 37, endPoint x: 108, endPoint y: 32, distance: 73.4
click at [107, 30] on div "1 . Pašvērtējuma tabulu ar vērtēšanas skalu no 1 līdz 5 , kur: 1 – neprotu / ne…" at bounding box center [223, 101] width 281 height 175
click at [116, 48] on p "1 – neprotu / nepārzinu 2 – daļēji protu, vajadzīga liela palīdzība 3 – protu a…" at bounding box center [223, 58] width 281 height 31
click at [124, 124] on span "😅 daļēji protu, vajadzīga liela palīdzība" at bounding box center [134, 124] width 72 height 6
click at [130, 147] on label "🙂 protu ar nelielu palīdzību" at bounding box center [223, 143] width 280 height 15
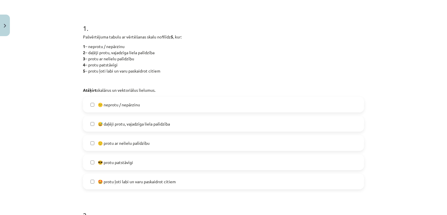
click at [129, 145] on span "🙂 protu ar nelielu palīdzību" at bounding box center [124, 143] width 52 height 6
click at [133, 101] on span "😕 neprotu / nepārzinu" at bounding box center [119, 104] width 42 height 6
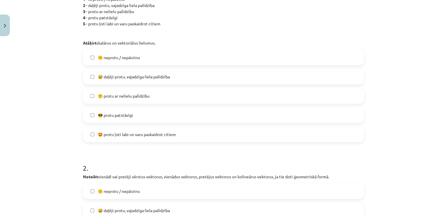
scroll to position [131, 0]
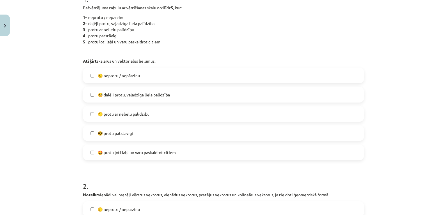
click at [124, 81] on label "😕 neprotu / nepārzinu" at bounding box center [223, 75] width 280 height 15
click at [125, 89] on label "😅 daļēji protu, vajadzīga liela palīdzība" at bounding box center [223, 94] width 280 height 15
click at [128, 113] on span "🙂 protu ar nelielu palīdzību" at bounding box center [124, 114] width 52 height 6
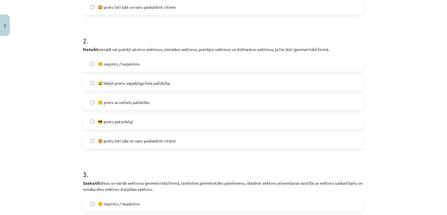
scroll to position [276, 0]
click at [145, 67] on label "😕 neprotu / nepārzinu" at bounding box center [223, 63] width 280 height 15
click at [146, 83] on span "😅 daļēji protu, vajadzīga liela palīdzība" at bounding box center [134, 83] width 72 height 6
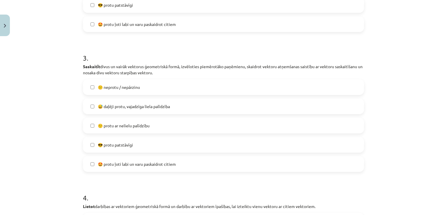
scroll to position [393, 0]
click at [131, 101] on label "😅 daļēji protu, vajadzīga liela palīdzība" at bounding box center [223, 106] width 280 height 15
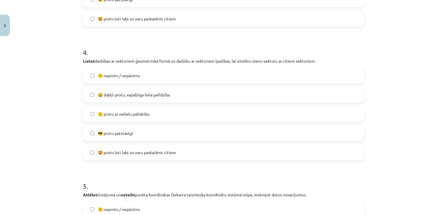
scroll to position [538, 0]
click at [133, 114] on span "🙂 protu ar nelielu palīdzību" at bounding box center [124, 113] width 52 height 6
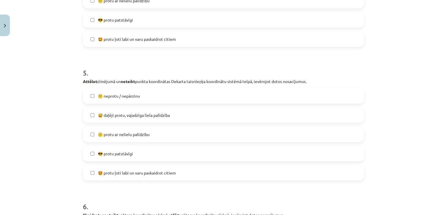
scroll to position [683, 0]
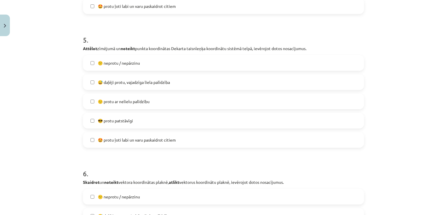
click at [125, 78] on label "😅 daļēji protu, vajadzīga liela palīdzība" at bounding box center [223, 82] width 280 height 15
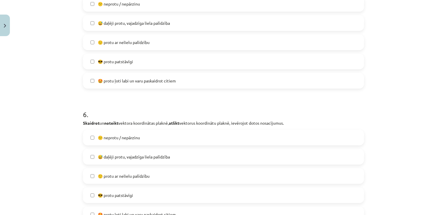
scroll to position [829, 0]
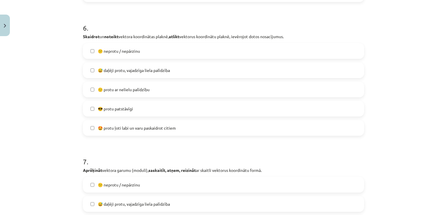
click at [130, 78] on div "😕 neprotu / nepārzinu  😅 daļēji protu, vajadzīga liela palīdzība  🙂 protu ar ne…" at bounding box center [223, 89] width 281 height 92
click at [131, 92] on label "🙂 protu ar nelielu palīdzību" at bounding box center [223, 89] width 280 height 15
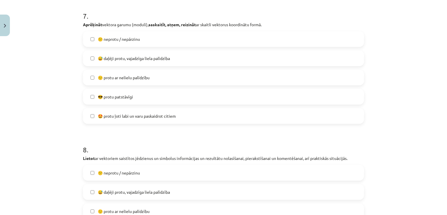
click at [135, 62] on label "😅 daļēji protu, vajadzīga liela palīdzība" at bounding box center [223, 58] width 280 height 15
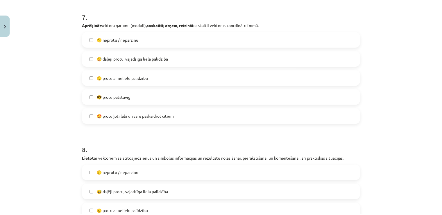
scroll to position [1084, 0]
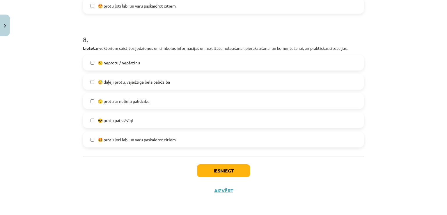
click at [132, 87] on label "😅 daļēji protu, vajadzīga liela palīdzība" at bounding box center [223, 81] width 280 height 15
click at [133, 104] on span "🙂 protu ar nelielu palīdzību" at bounding box center [124, 101] width 52 height 6
click at [209, 174] on button "Iesniegt" at bounding box center [223, 170] width 53 height 13
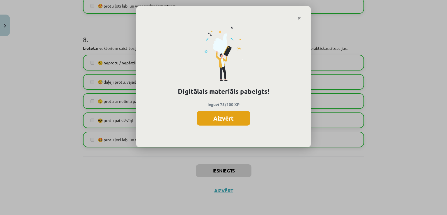
click at [226, 123] on button "Aizvērt" at bounding box center [224, 118] width 54 height 15
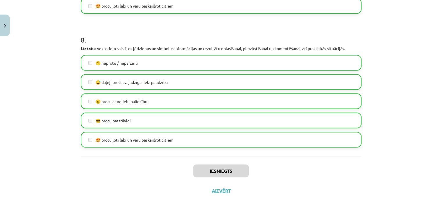
click at [222, 195] on div "Iesniegts Aizvērt" at bounding box center [221, 176] width 281 height 41
click at [221, 188] on button "Aizvērt" at bounding box center [221, 190] width 22 height 6
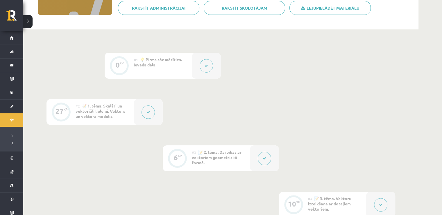
scroll to position [24, 0]
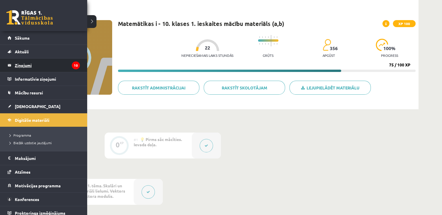
click at [36, 66] on legend "Ziņojumi 10" at bounding box center [47, 64] width 65 height 13
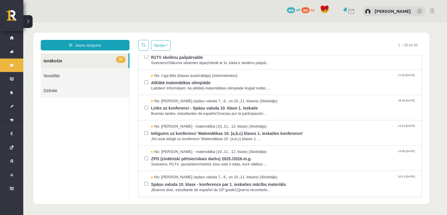
scroll to position [58, 0]
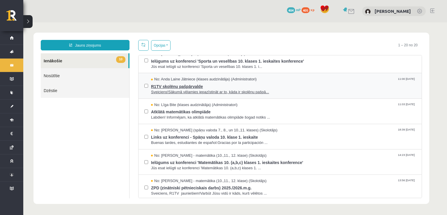
click at [243, 84] on span "R1TV skolēnu pašpārvalde" at bounding box center [283, 85] width 265 height 7
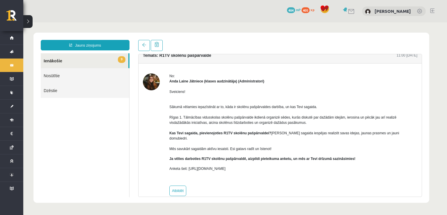
scroll to position [11, 0]
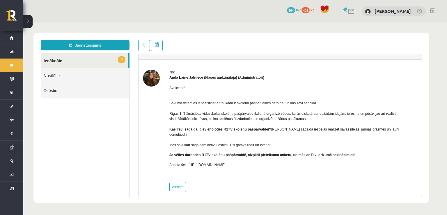
click at [60, 60] on link "9 Ienākošie" at bounding box center [85, 60] width 88 height 15
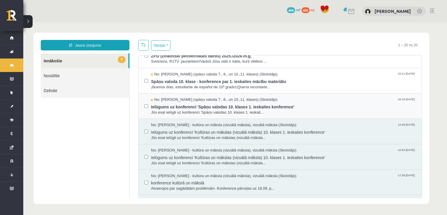
scroll to position [188, 0]
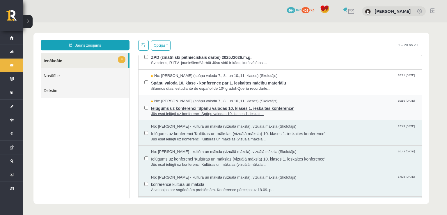
click at [209, 108] on span "Ielūgums uz konferenci 'Spāņu valodas 10. klases 1. ieskaites konference'" at bounding box center [283, 107] width 265 height 7
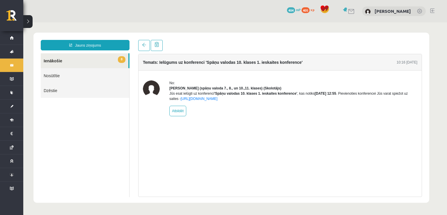
scroll to position [0, 0]
click at [139, 46] on link at bounding box center [144, 45] width 12 height 11
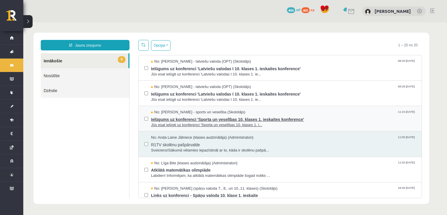
click at [161, 118] on span "Ielūgums uz konferenci 'Sporta un veselības 10. klases 1. ieskaites konference'" at bounding box center [283, 118] width 265 height 7
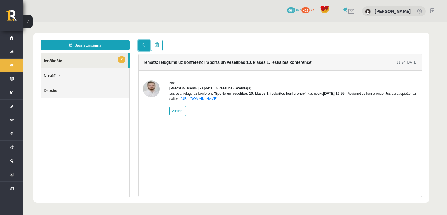
click at [141, 44] on link at bounding box center [144, 45] width 12 height 11
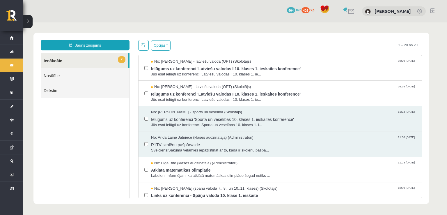
click at [144, 46] on span at bounding box center [143, 44] width 4 height 4
click at [158, 95] on span "Ielūgums uz konferenci 'Latviešu valodas I 10. klases 1. ieskaites konference'" at bounding box center [283, 93] width 265 height 7
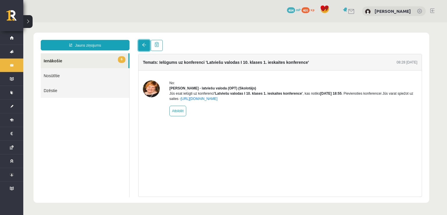
click at [140, 43] on link at bounding box center [144, 45] width 12 height 11
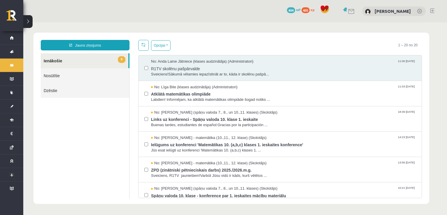
scroll to position [145, 0]
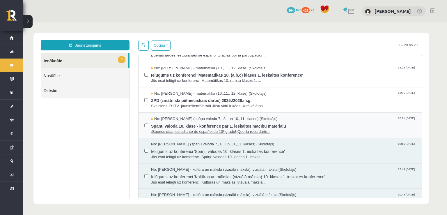
click at [179, 129] on span "¡Buenos días, estudiante de español de 10º grado!¡Quería recordarte..." at bounding box center [283, 132] width 265 height 6
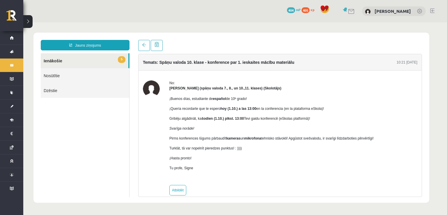
scroll to position [0, 0]
click at [144, 48] on link at bounding box center [144, 45] width 12 height 11
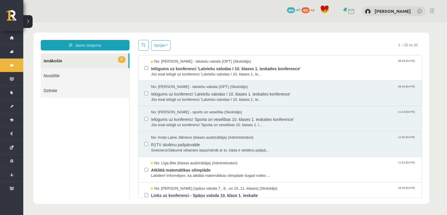
scroll to position [87, 0]
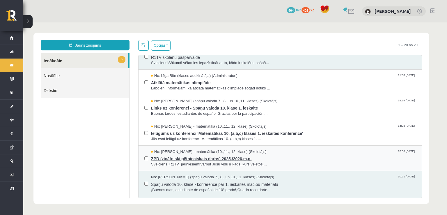
click at [173, 154] on span "ZPD (zinātniski pētnieciskais darbs) 2025./2026.m.g." at bounding box center [283, 157] width 265 height 7
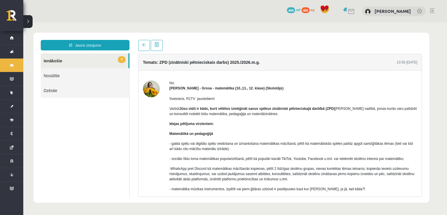
scroll to position [0, 0]
click at [143, 45] on span at bounding box center [144, 45] width 4 height 4
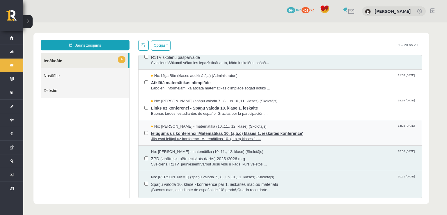
click at [171, 127] on span "No: [PERSON_NAME] - matemātika (10.,11., 12. klase) (Skolotājs)" at bounding box center [208, 127] width 115 height 6
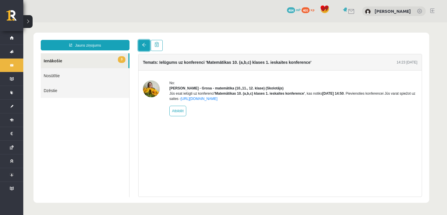
click at [142, 45] on span at bounding box center [144, 45] width 4 height 4
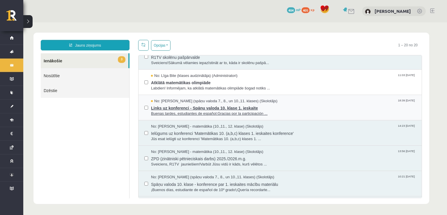
click at [193, 102] on span "No: [PERSON_NAME] (spāņu valoda 7., 8., un 10.,11. klases) (Skolotājs)" at bounding box center [214, 101] width 126 height 6
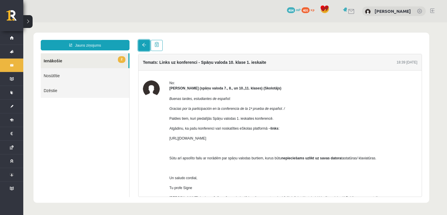
click at [139, 43] on link at bounding box center [144, 45] width 12 height 11
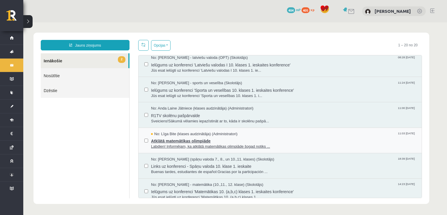
click at [221, 144] on span "Labdien! Informējam, ka atklātā matemātikas olimpiāde šogad notiks ..." at bounding box center [283, 147] width 265 height 6
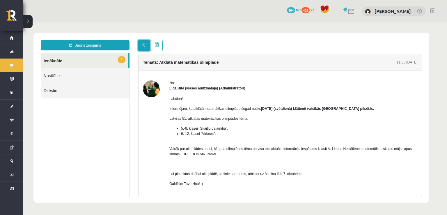
click at [139, 45] on link at bounding box center [144, 45] width 12 height 11
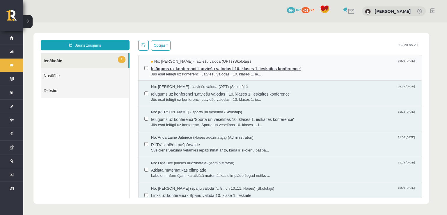
click at [164, 72] on span "Jūs esat ielūgti uz konferenci 'Latviešu valodas I 10. klases 1. ie..." at bounding box center [283, 75] width 265 height 6
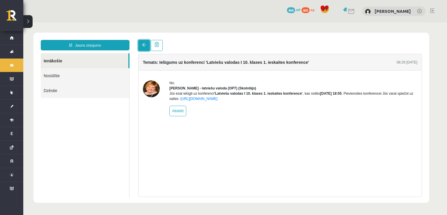
click at [143, 47] on span at bounding box center [144, 45] width 4 height 4
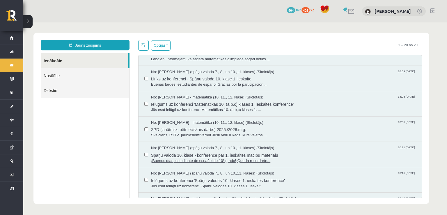
click at [172, 161] on span "¡Buenos días, estudiante de español de 10º grado!¡Quería recordarte..." at bounding box center [283, 161] width 265 height 6
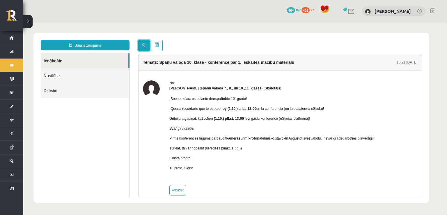
click at [143, 44] on span at bounding box center [144, 45] width 4 height 4
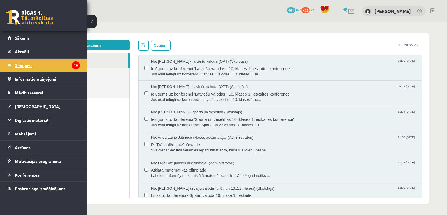
click at [31, 67] on legend "Ziņojumi 10" at bounding box center [47, 64] width 65 height 13
click at [20, 105] on span "[DEMOGRAPHIC_DATA]" at bounding box center [38, 106] width 46 height 5
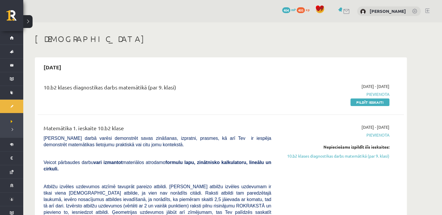
scroll to position [58, 0]
